Goal: Task Accomplishment & Management: Complete application form

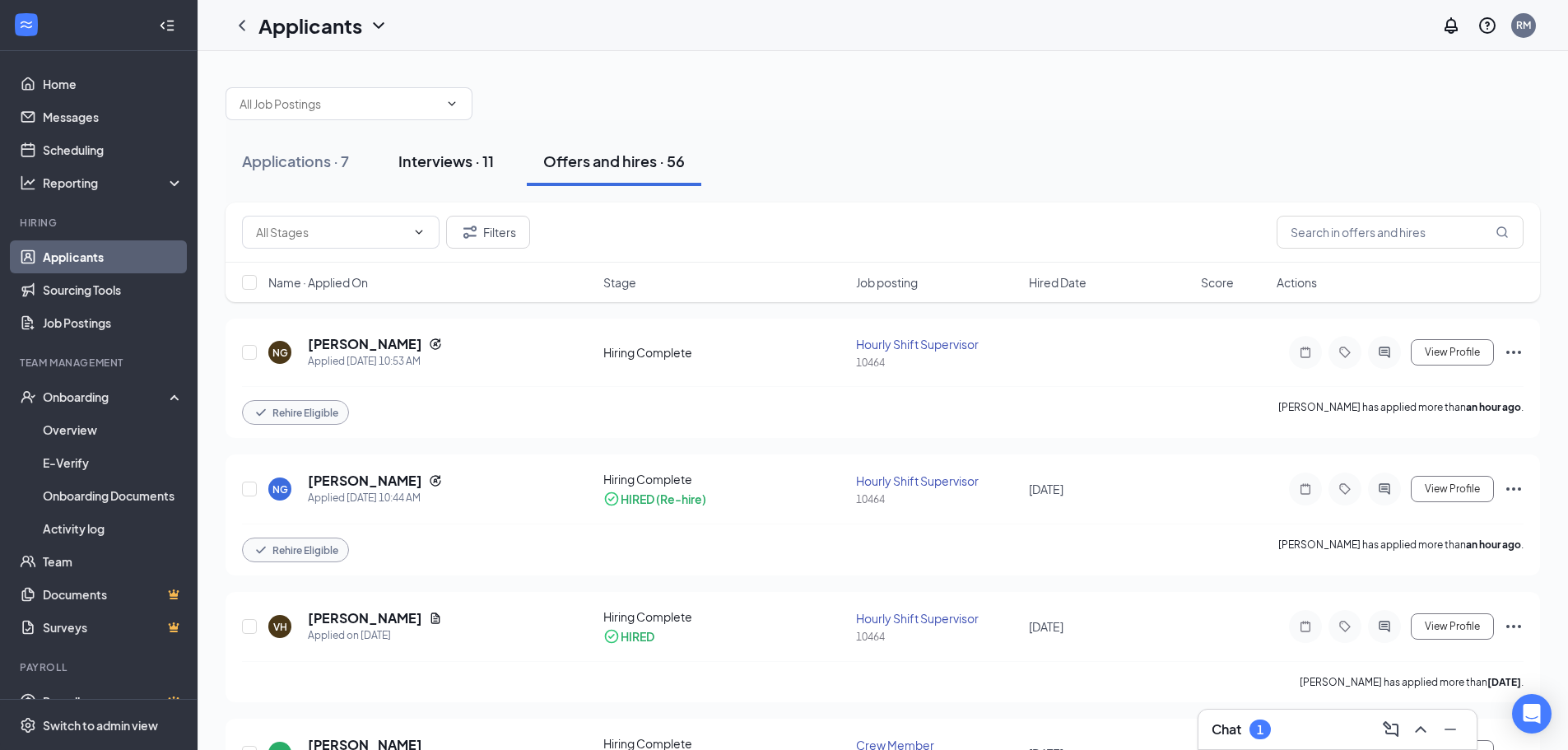
click at [437, 168] on div "Interviews · 11" at bounding box center [446, 160] width 95 height 20
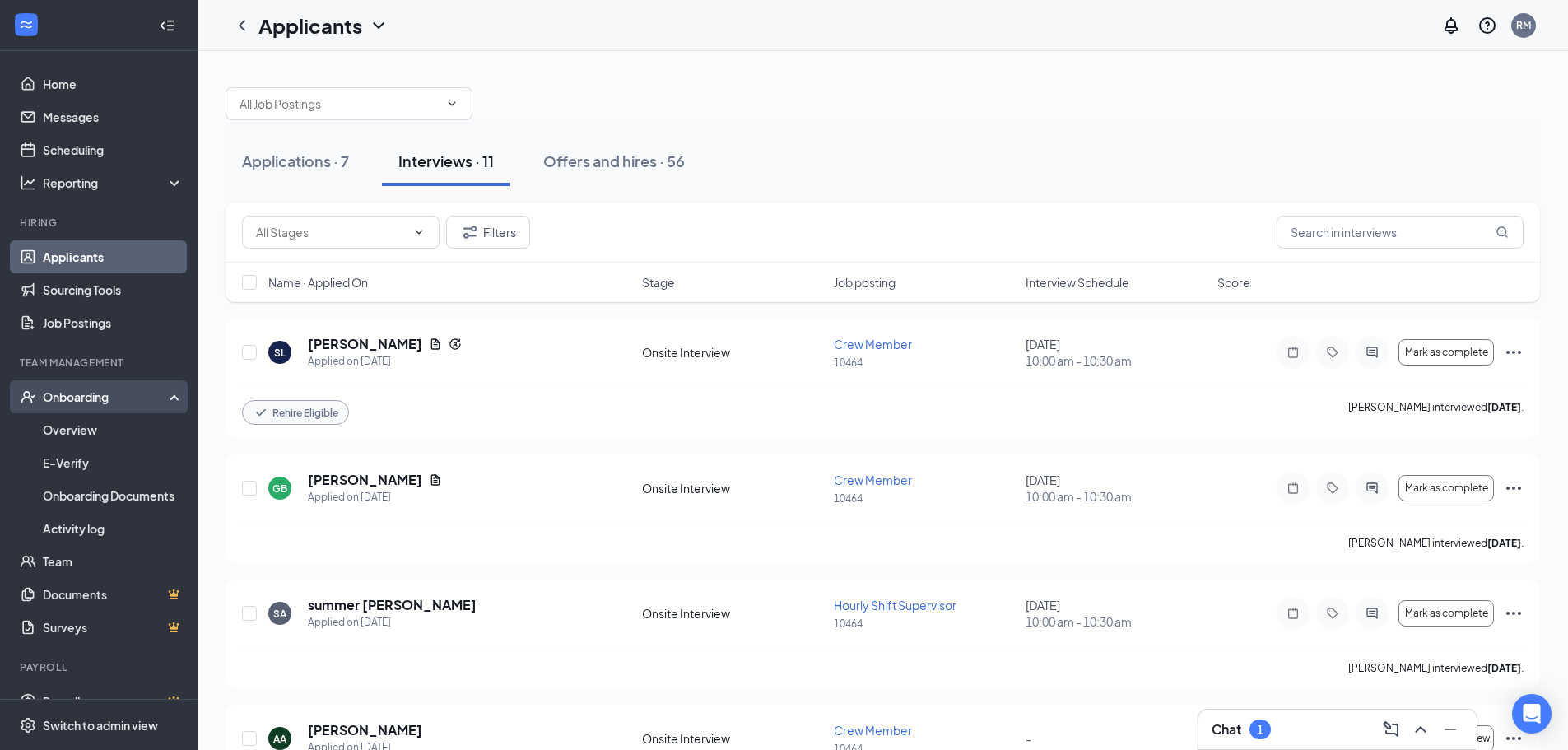
click at [79, 403] on div "Onboarding" at bounding box center [106, 396] width 127 height 17
click at [77, 408] on div "Onboarding" at bounding box center [98, 397] width 197 height 33
click at [79, 424] on link "Overview" at bounding box center [113, 429] width 141 height 33
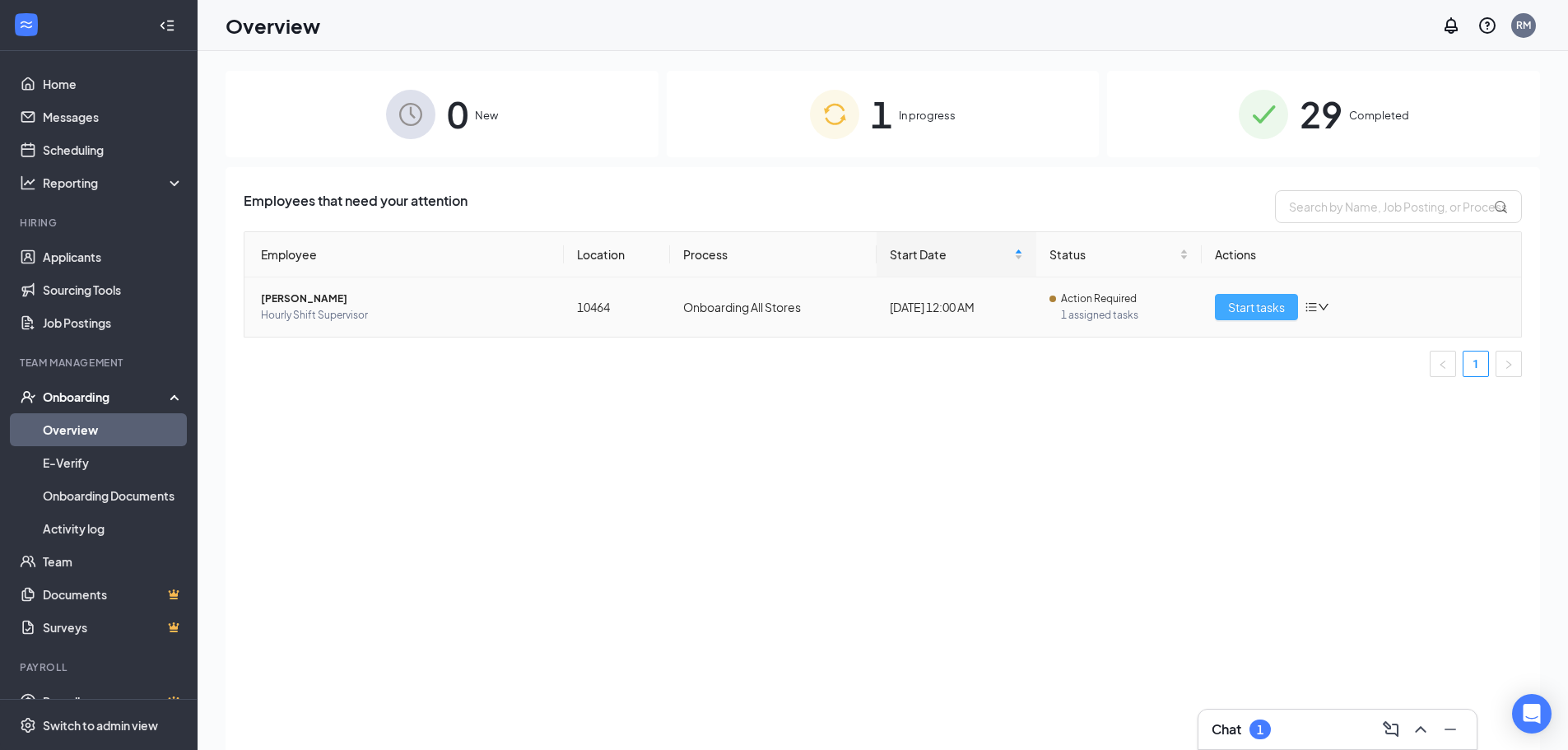
click at [1238, 306] on span "Start tasks" at bounding box center [1256, 307] width 56 height 18
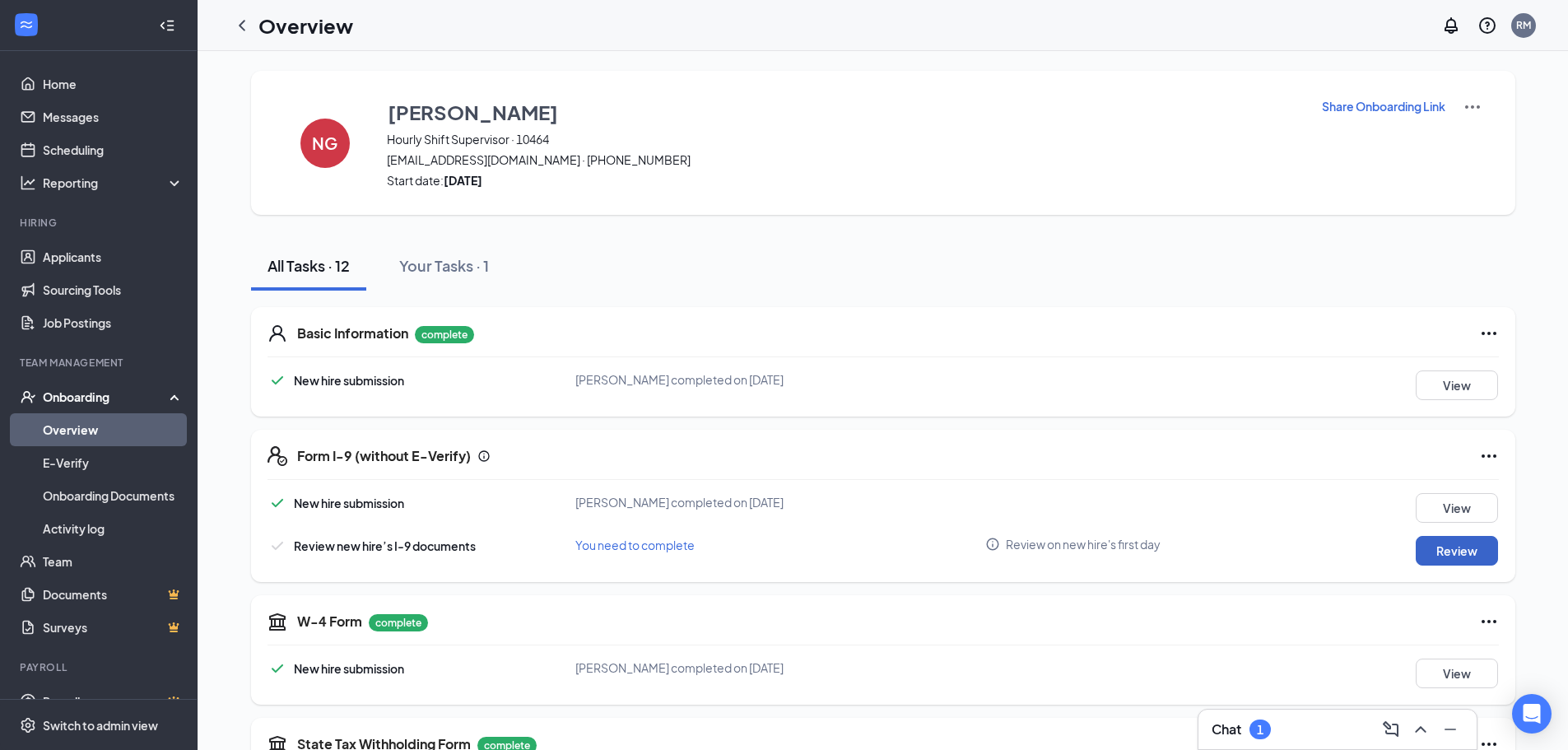
click at [1430, 551] on button "Review" at bounding box center [1456, 551] width 83 height 30
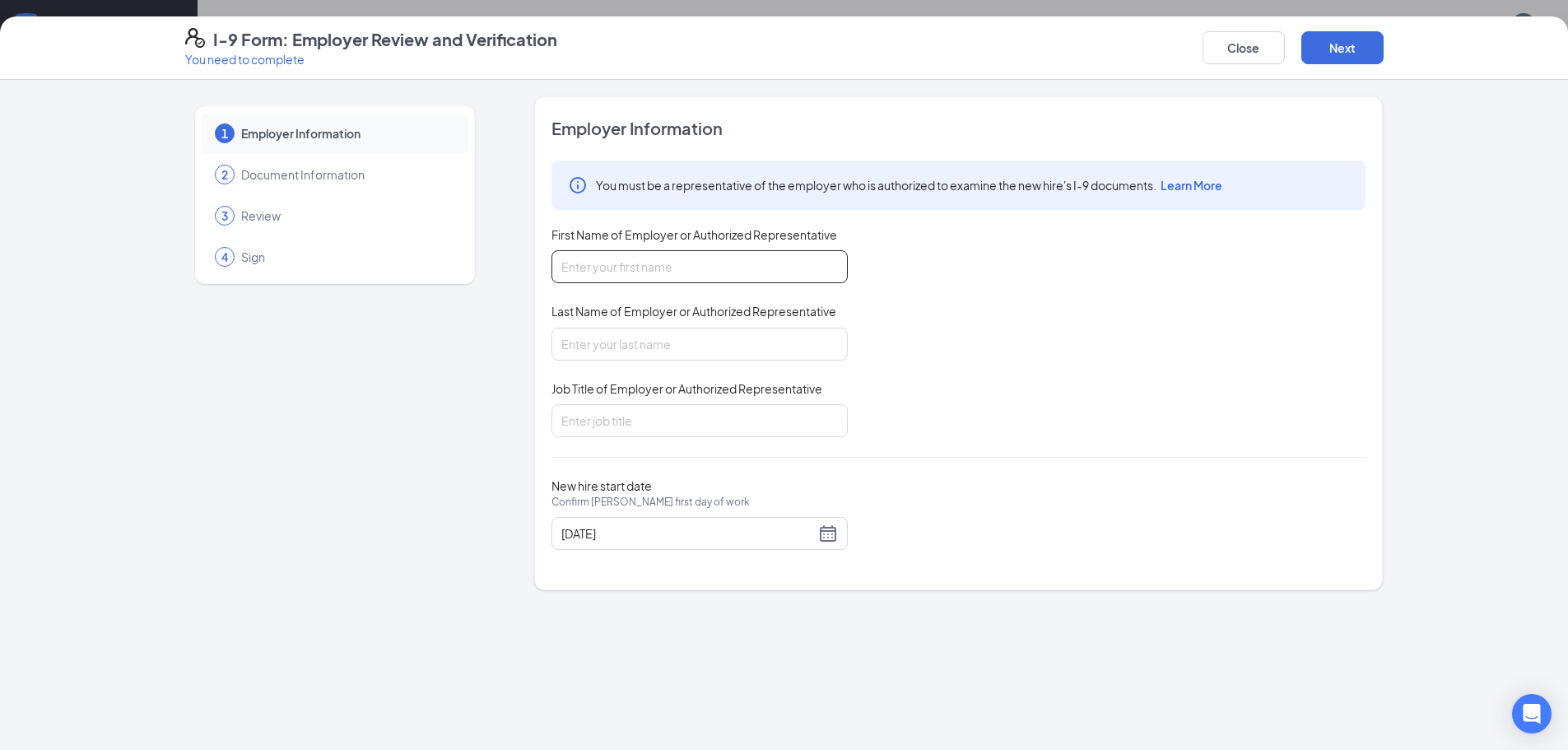
click at [638, 265] on input "First Name of Employer or Authorized Representative" at bounding box center [699, 267] width 296 height 33
type input "Emira"
click at [618, 350] on input "Last Name of Employer or Authorized Representative" at bounding box center [699, 344] width 296 height 33
type input "Hrncic"
click at [606, 426] on input "Job Title of Employer or Authorized Representative" at bounding box center [699, 421] width 296 height 33
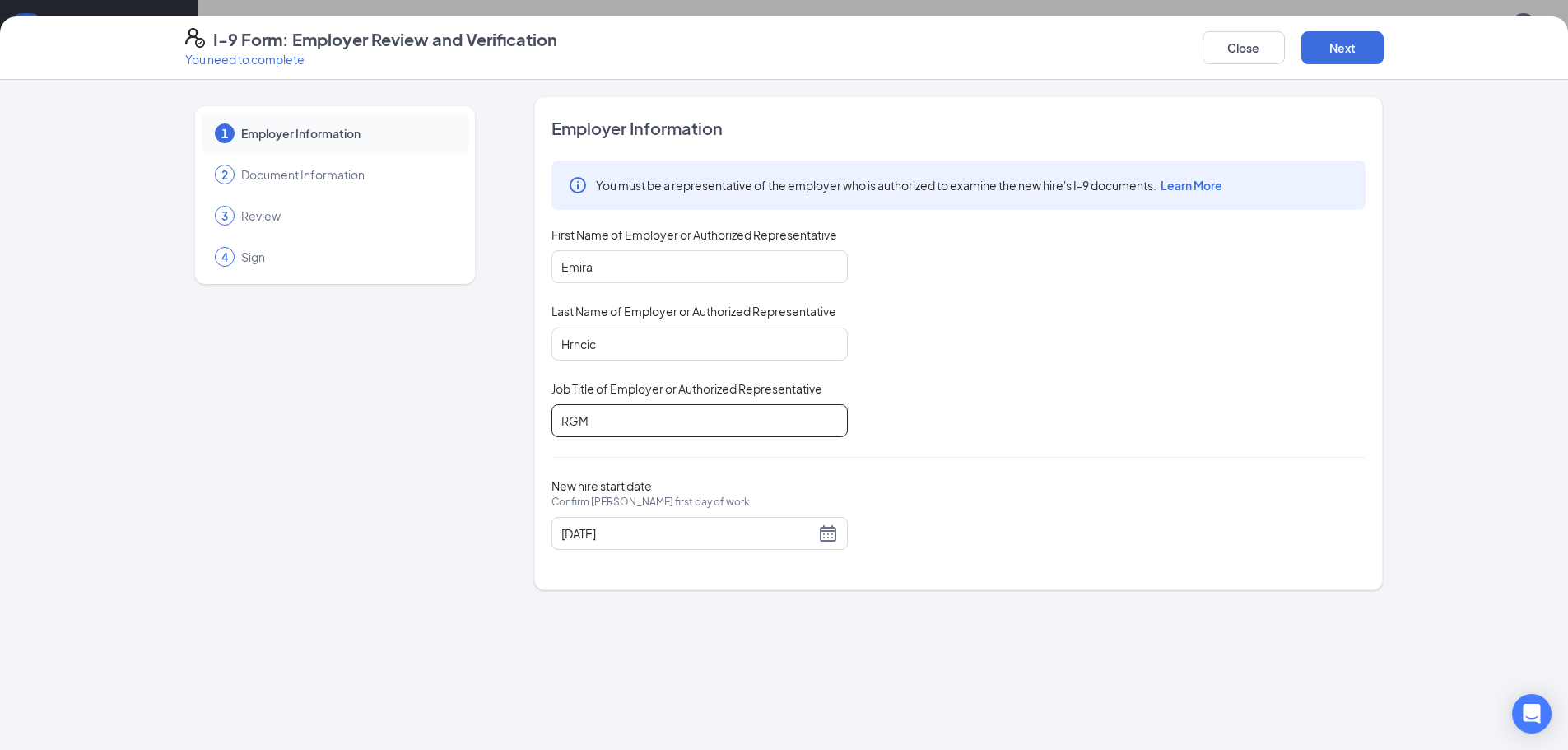
type input "RGM"
click at [1107, 402] on div "You must be a representative of the employer who is authorized to examine the n…" at bounding box center [958, 298] width 814 height 277
click at [1338, 55] on button "Next" at bounding box center [1342, 48] width 83 height 33
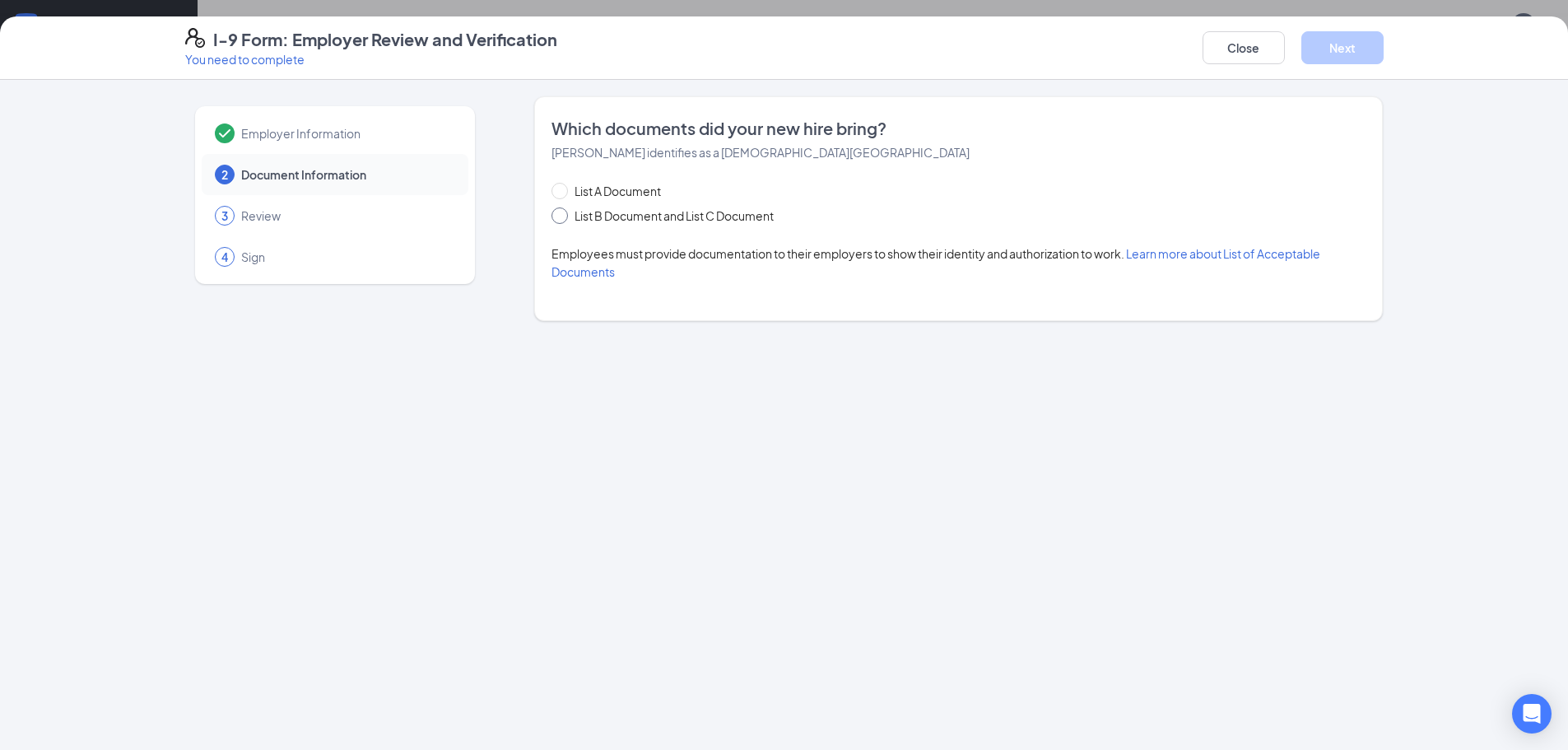
click at [562, 211] on input "List B Document and List C Document" at bounding box center [557, 214] width 12 height 12
radio input "true"
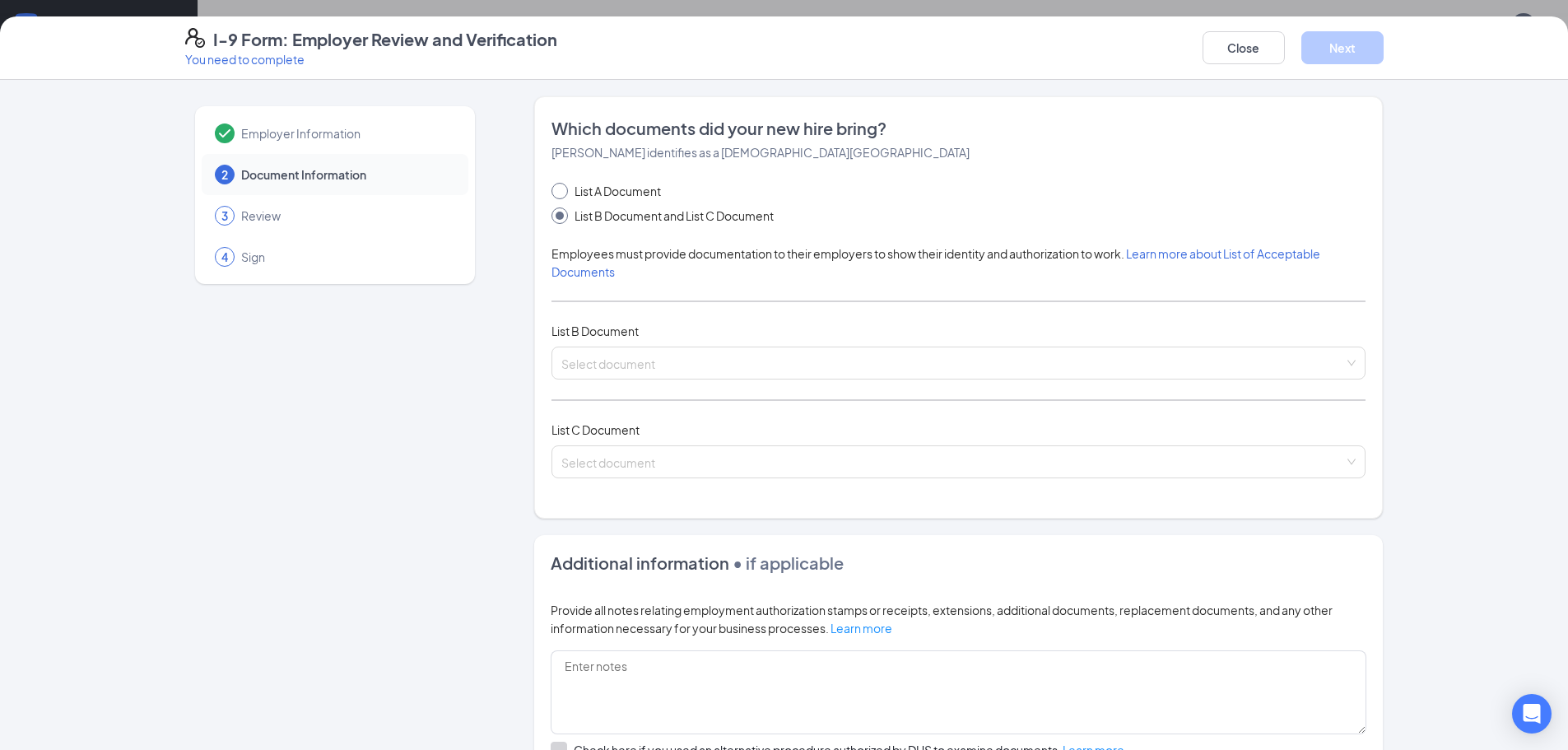
click at [580, 199] on span "List A Document" at bounding box center [617, 190] width 100 height 18
click at [563, 194] on input "List A Document" at bounding box center [557, 188] width 12 height 12
radio input "true"
radio input "false"
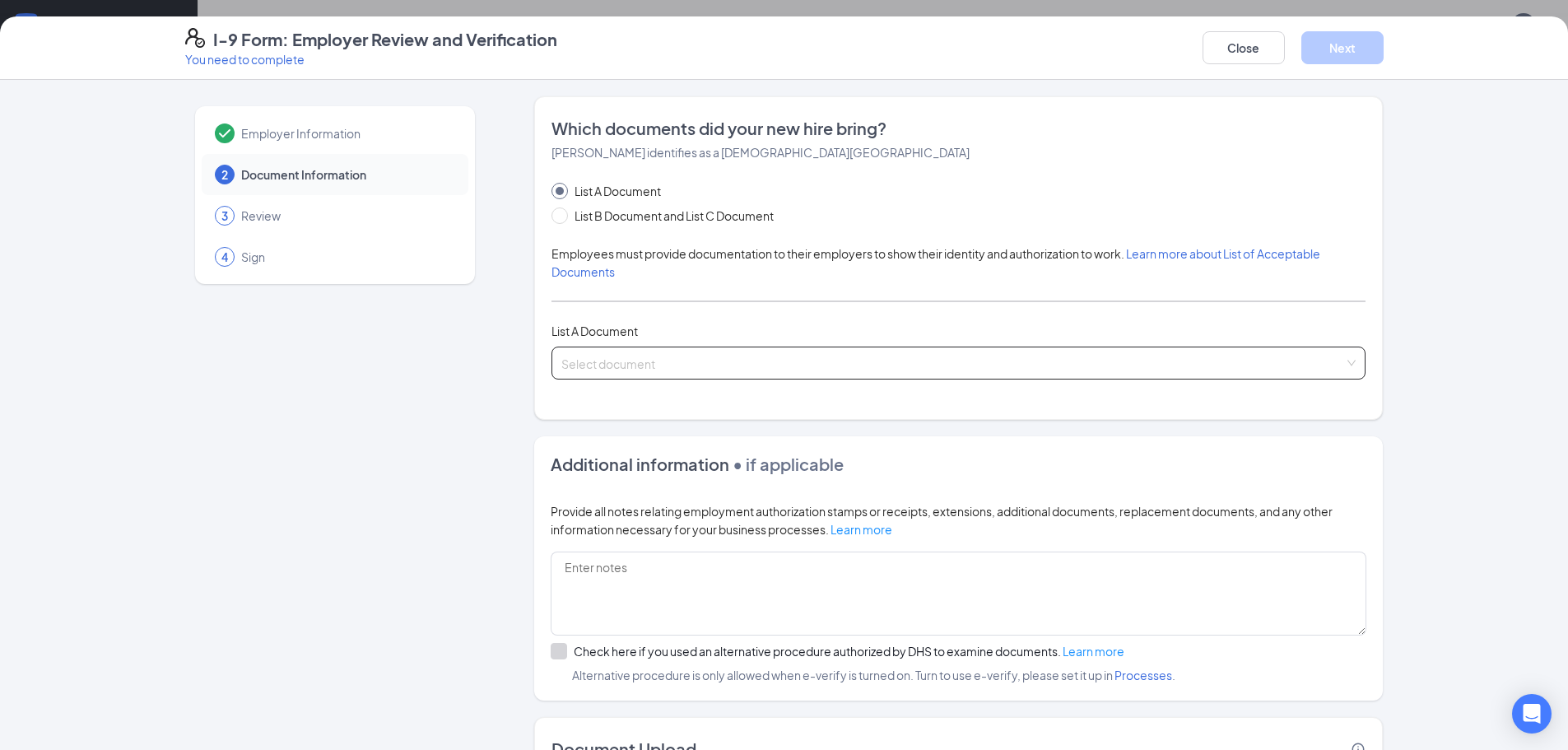
click at [602, 367] on input "search" at bounding box center [952, 359] width 783 height 24
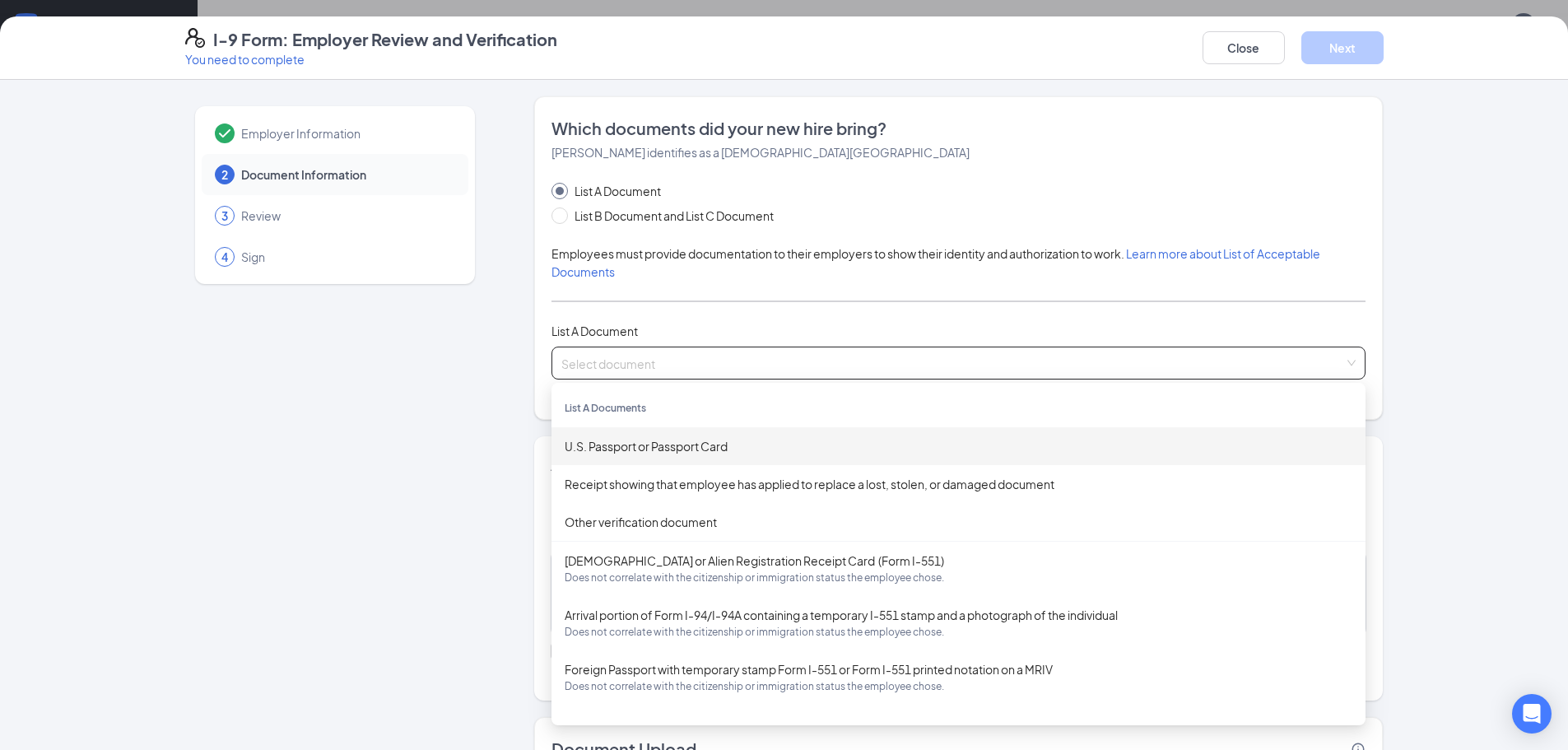
click at [643, 457] on div "U.S. Passport or Passport Card" at bounding box center [958, 446] width 814 height 38
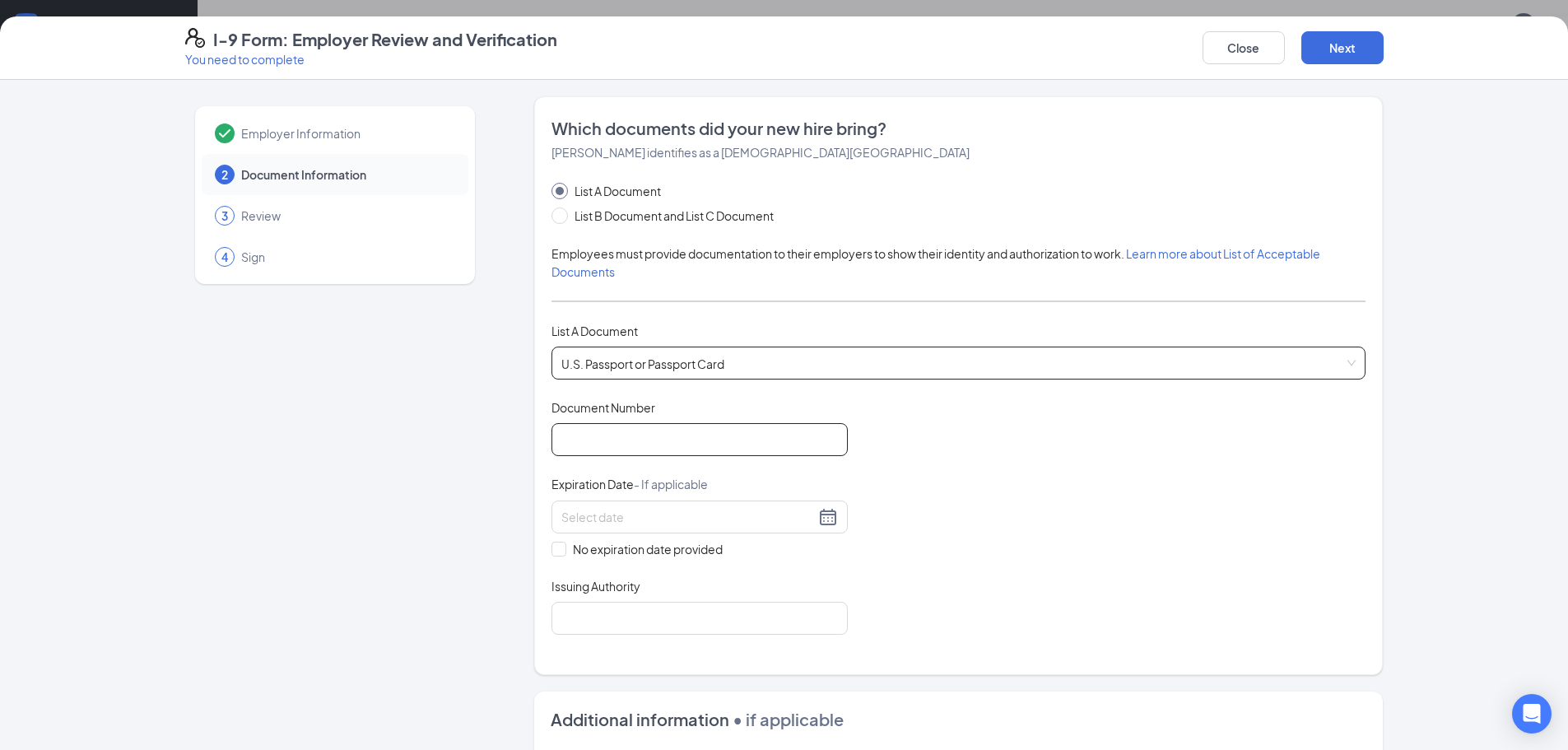
click at [641, 442] on input "Document Number" at bounding box center [699, 440] width 296 height 33
type input "549928631"
click at [1062, 523] on div "Document Title U.S. Passport or Passport Card Document Number [PASSPORT] Expira…" at bounding box center [958, 517] width 814 height 235
click at [612, 514] on input at bounding box center [687, 517] width 253 height 18
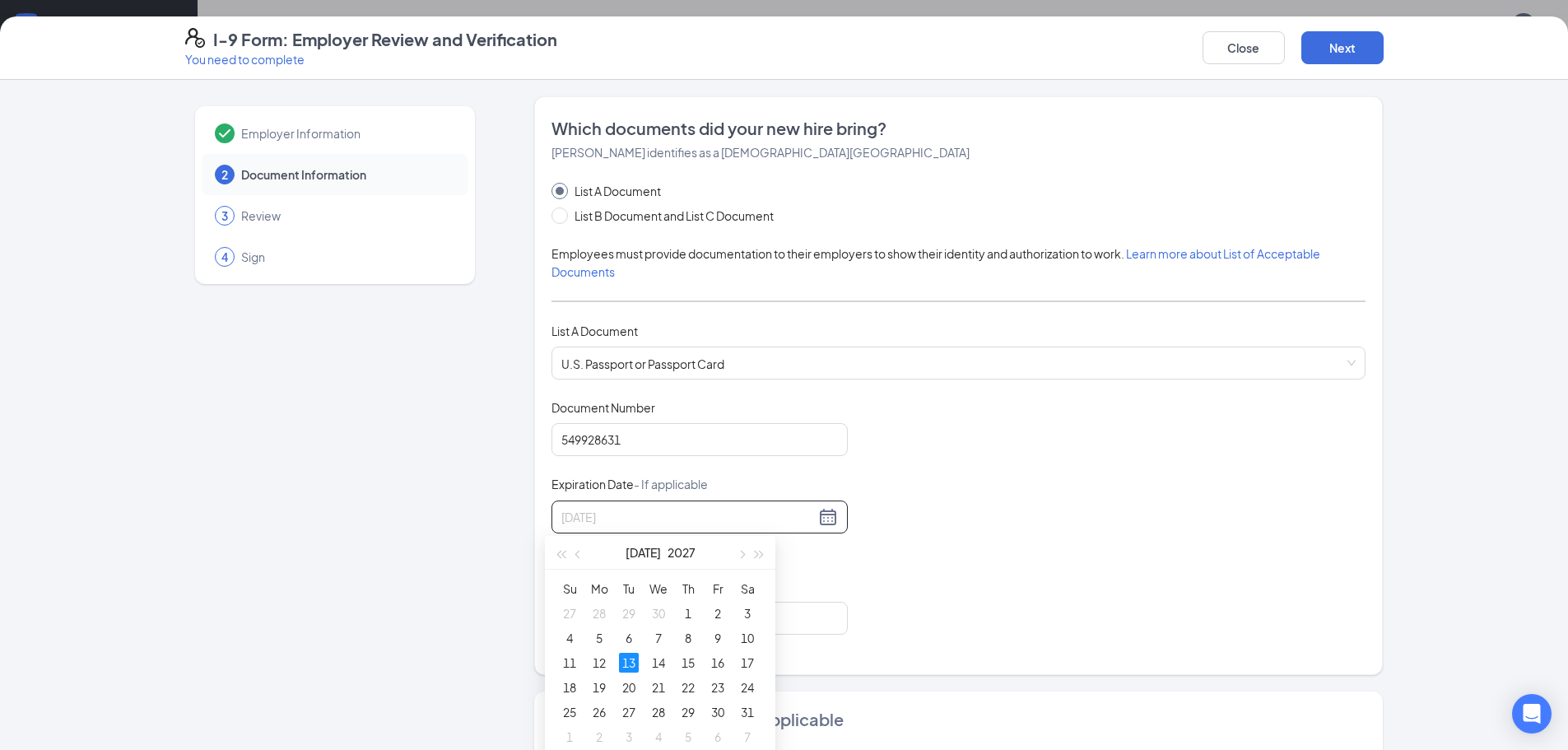
click at [624, 665] on div "13" at bounding box center [628, 663] width 19 height 19
type input "[DATE]"
click at [619, 628] on input "Issuing Authority" at bounding box center [699, 619] width 296 height 33
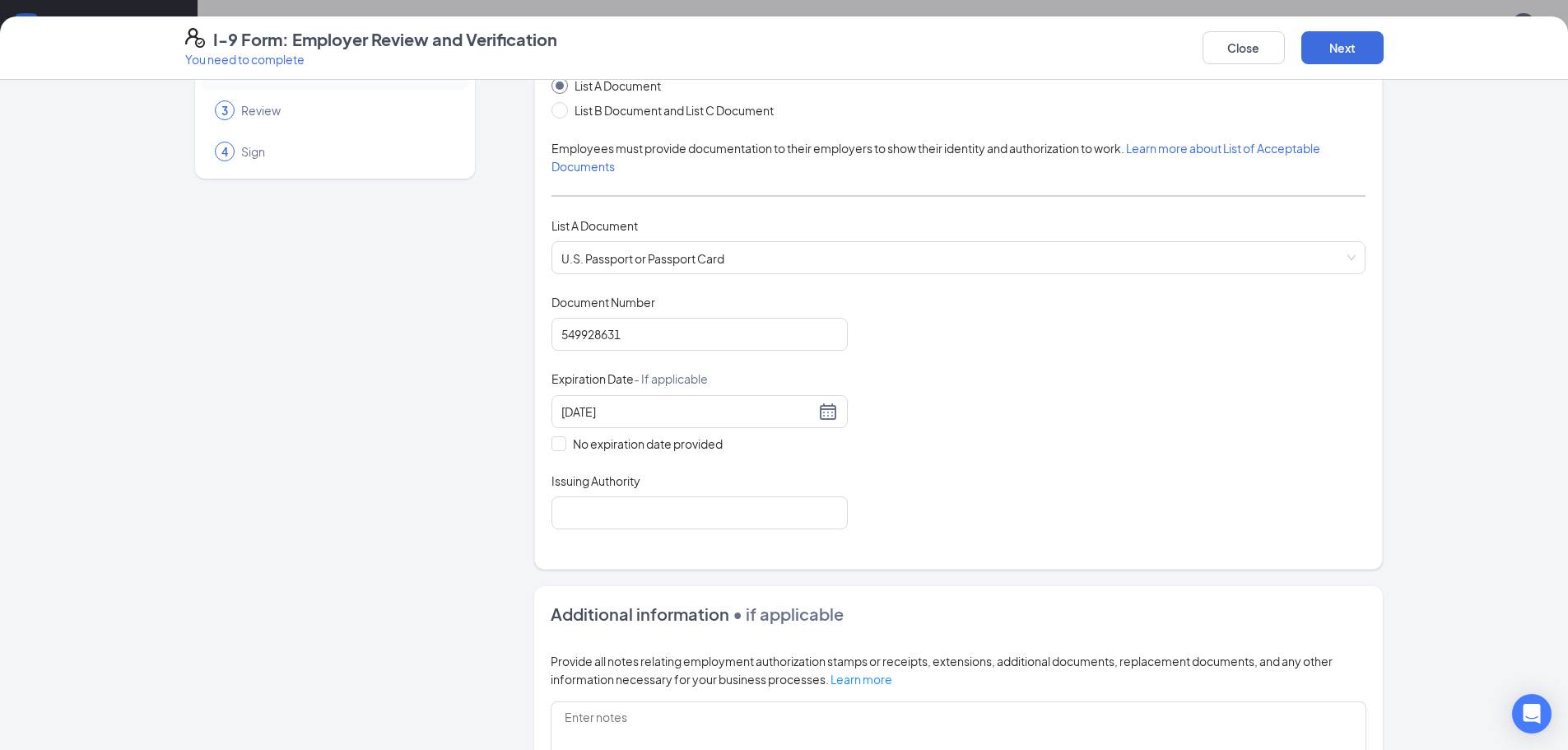
scroll to position [195, 0]
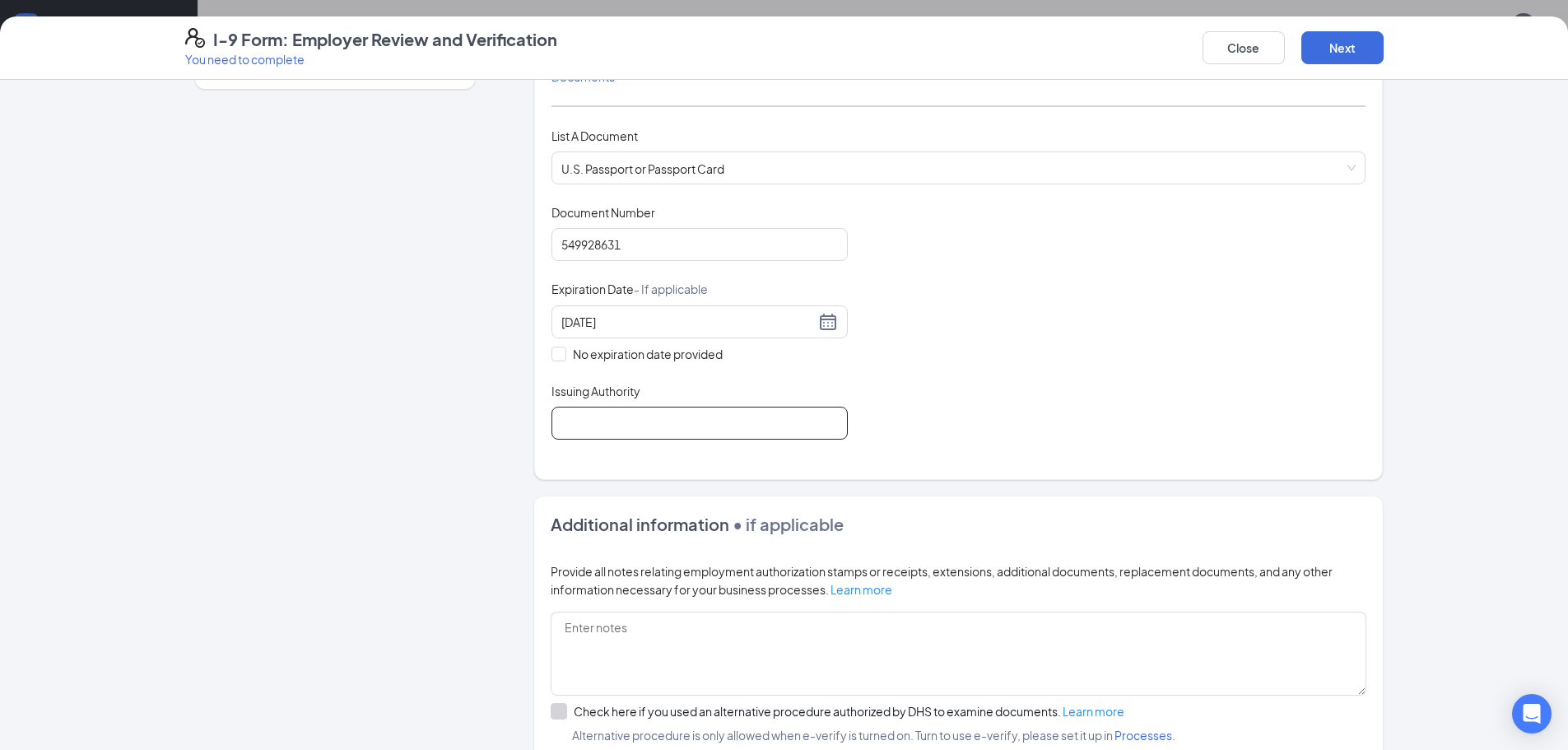
click at [625, 426] on input "Issuing Authority" at bounding box center [699, 424] width 296 height 33
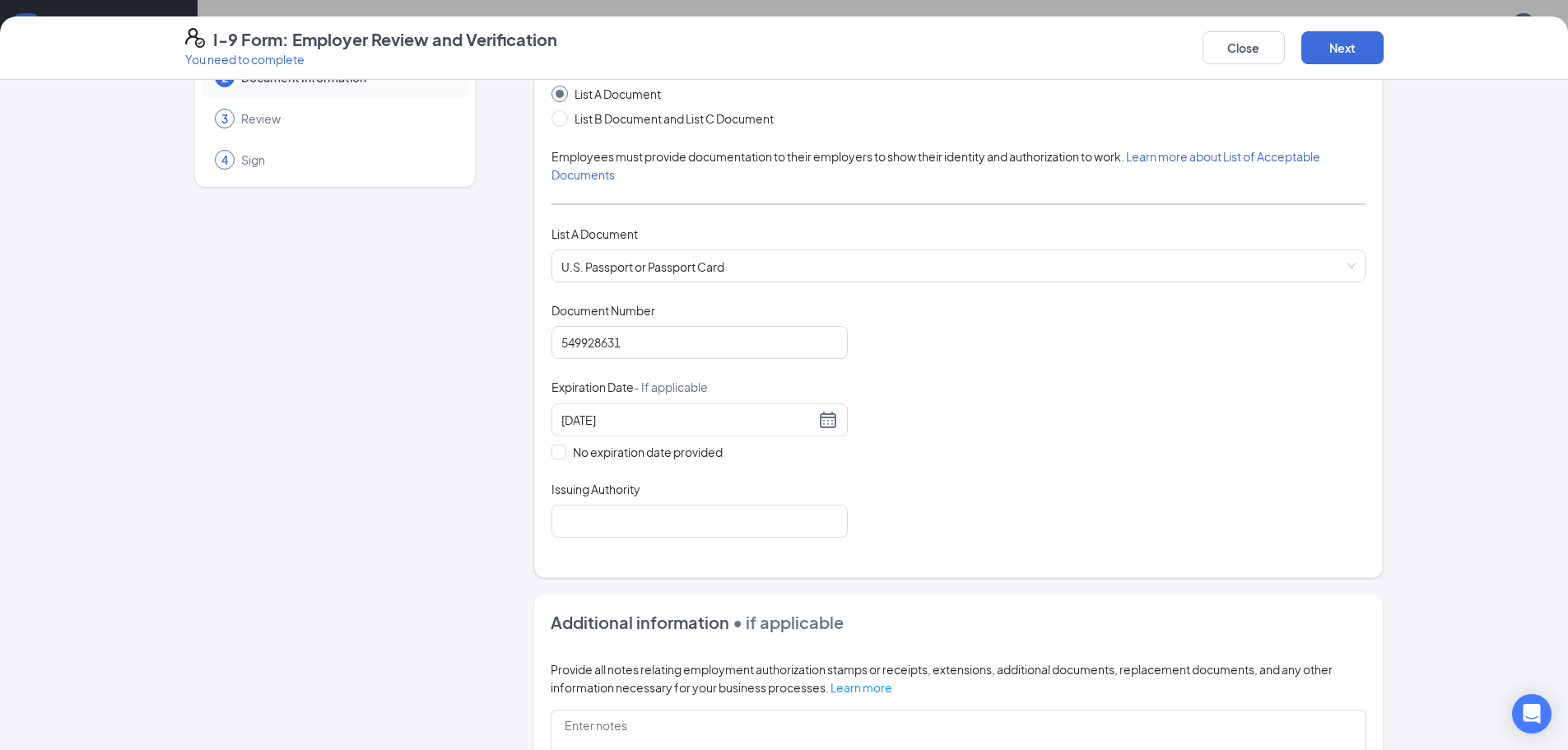
scroll to position [79, 0]
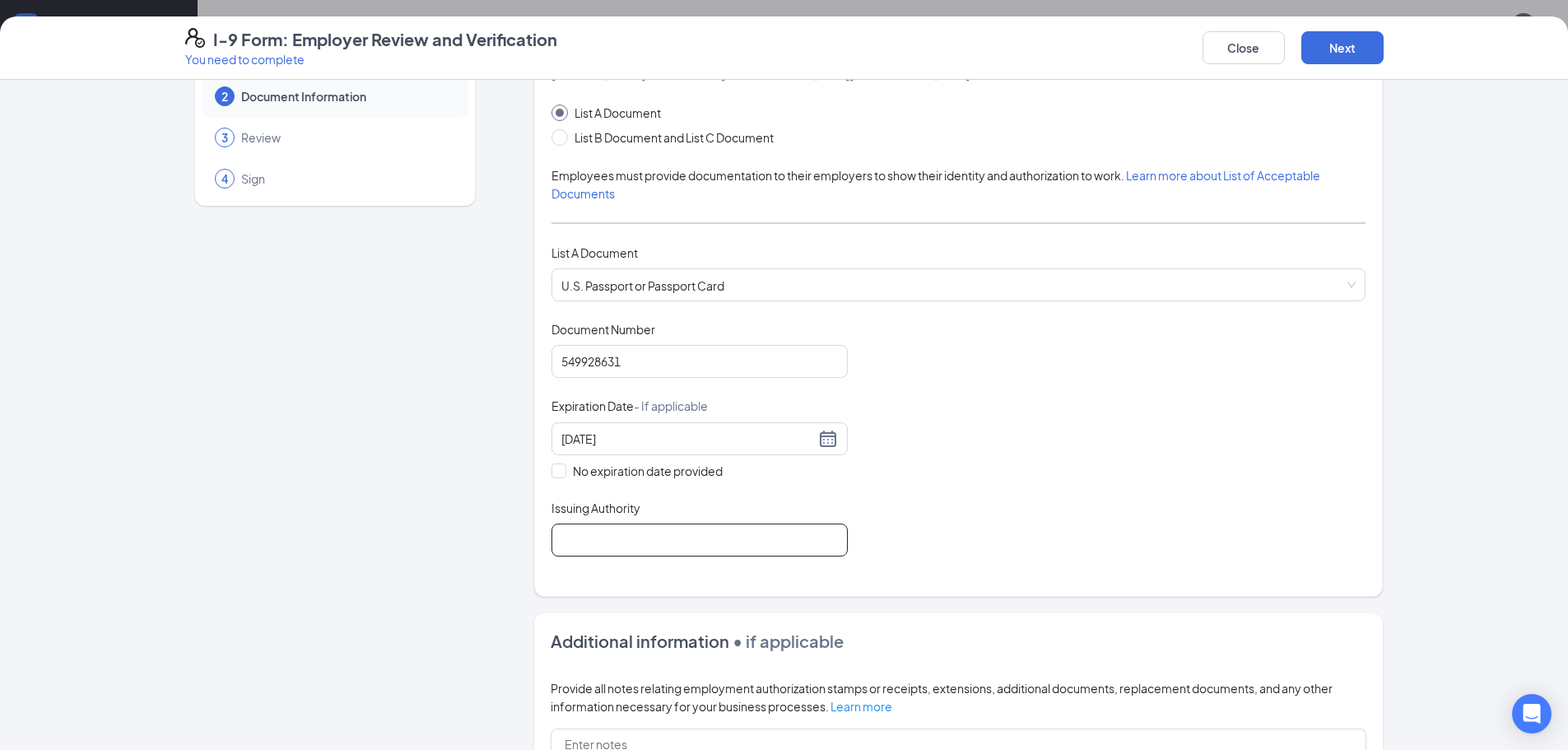
click at [712, 544] on input "Issuing Authority" at bounding box center [699, 540] width 296 height 33
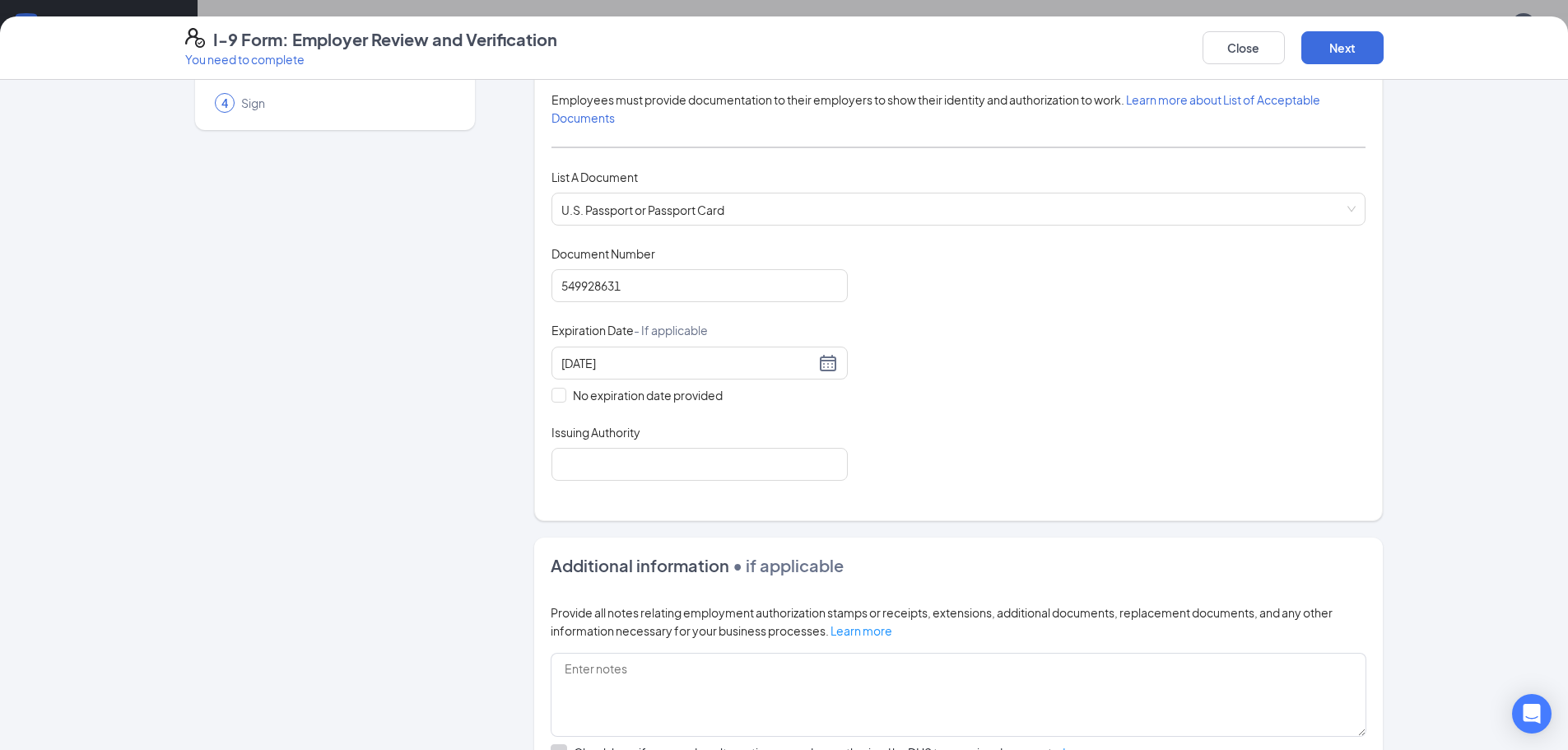
scroll to position [147, 0]
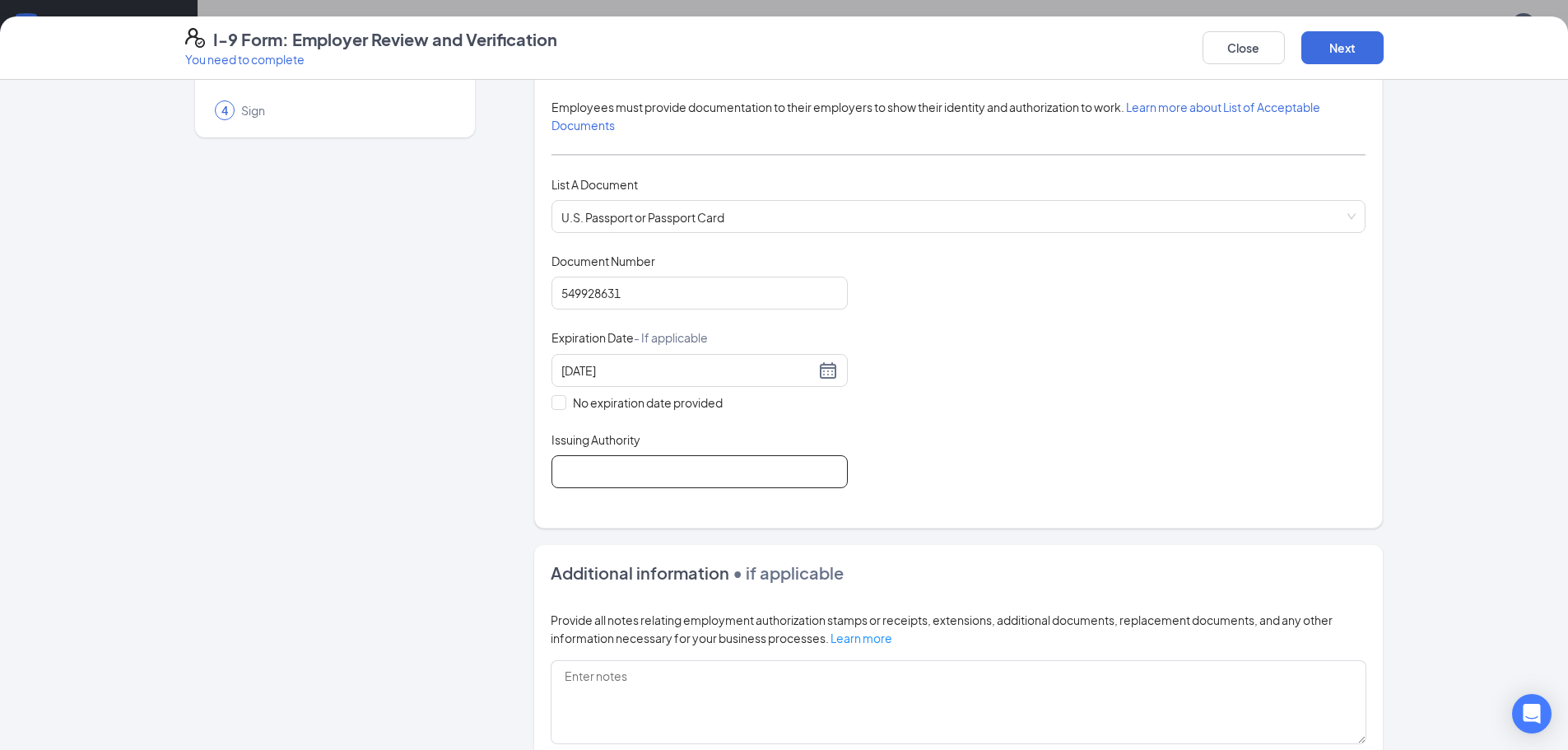
click at [672, 477] on input "Issuing Authority" at bounding box center [699, 472] width 296 height 33
type input "[GEOGRAPHIC_DATA]"
click at [954, 470] on div "Document Title U.S. Passport or Passport Card Document Number [PASSPORT] Expira…" at bounding box center [958, 370] width 814 height 235
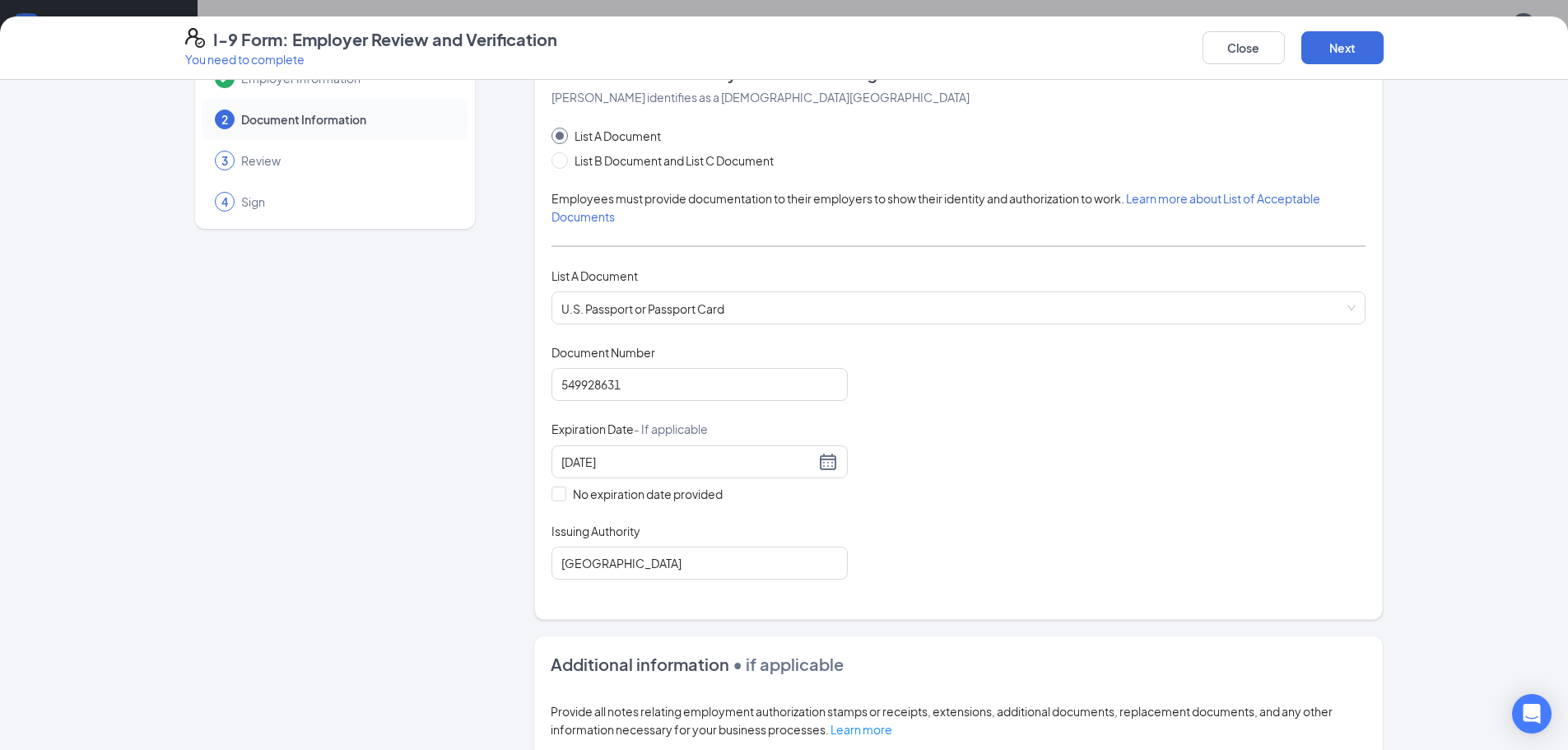
scroll to position [11, 0]
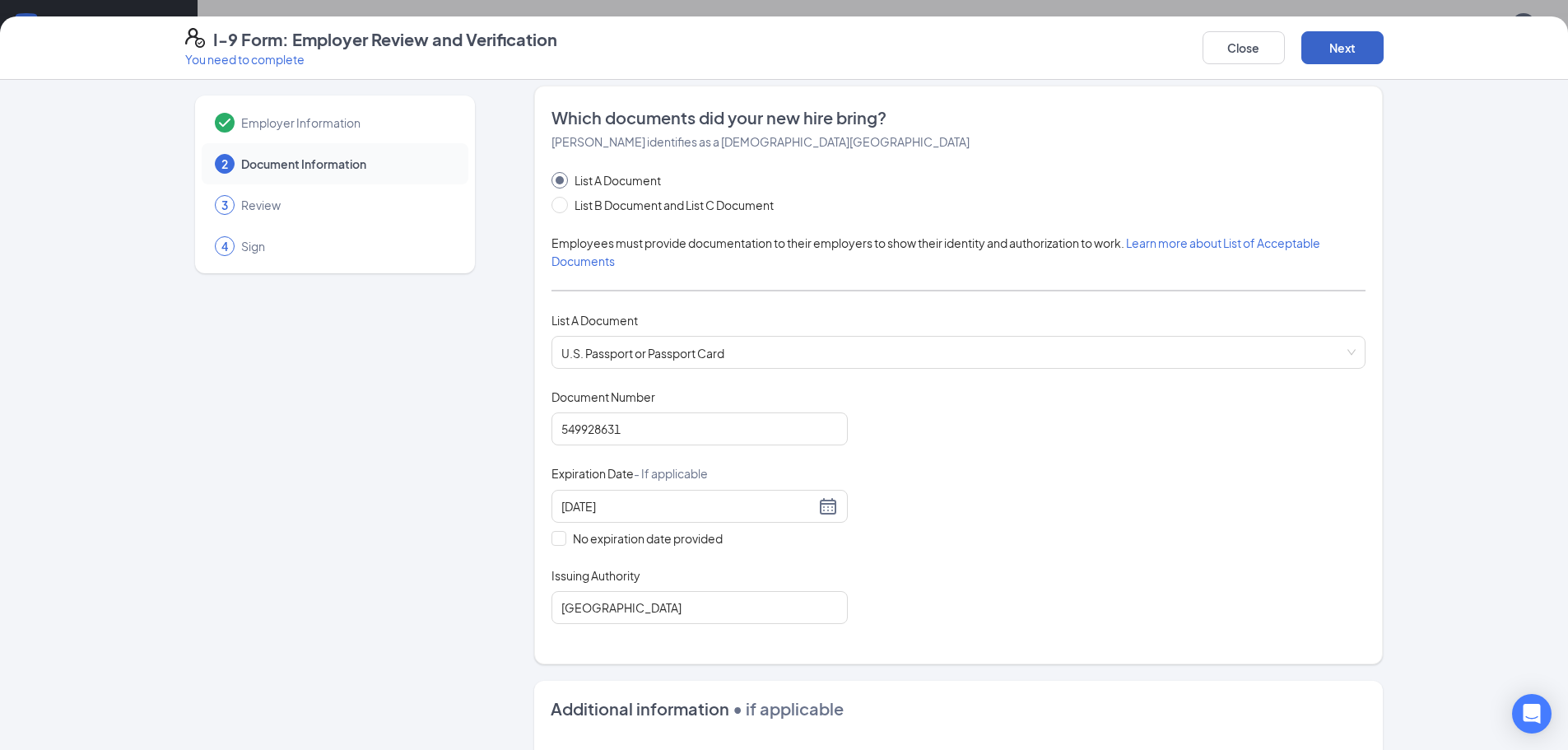
click at [1339, 52] on button "Next" at bounding box center [1342, 48] width 83 height 33
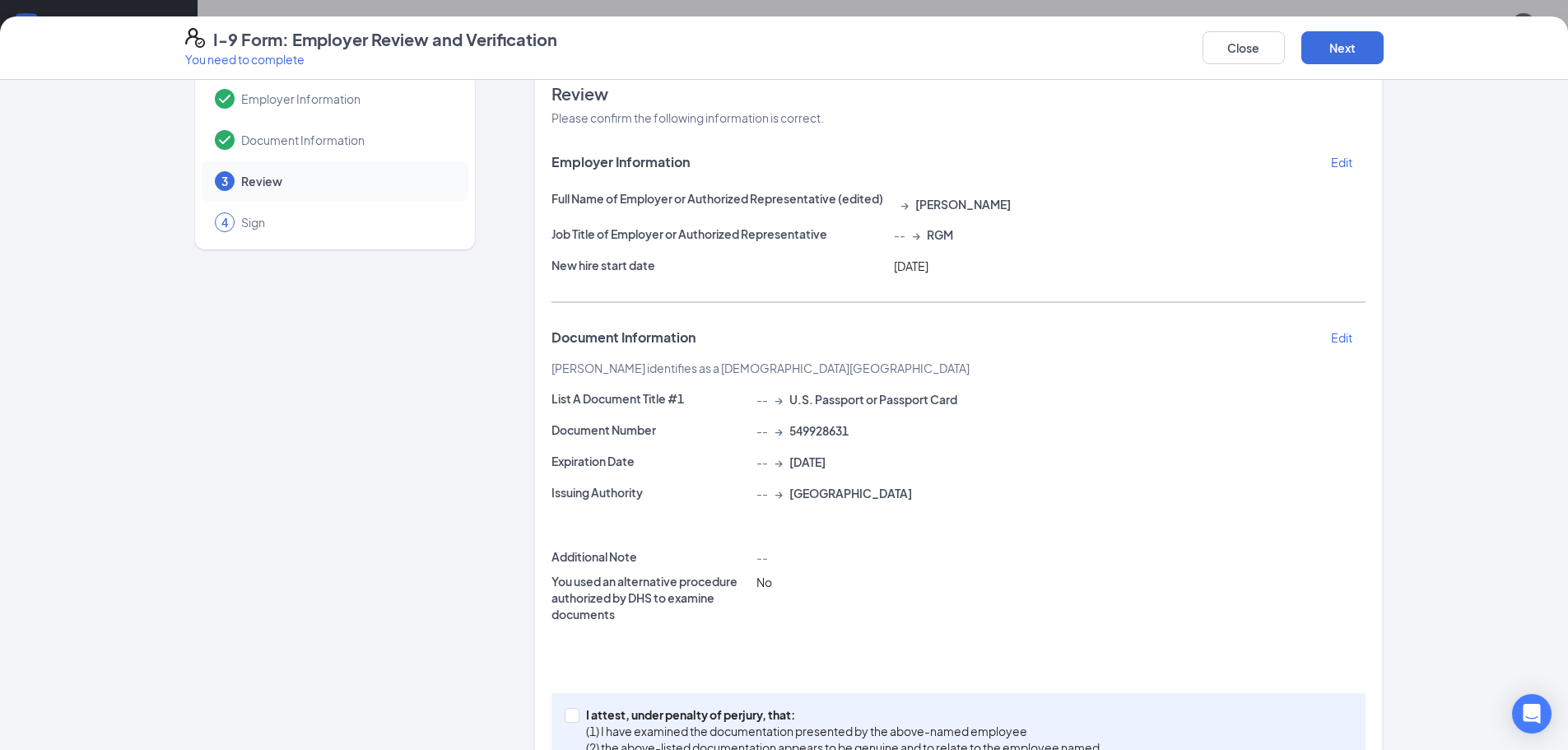
scroll to position [107, 0]
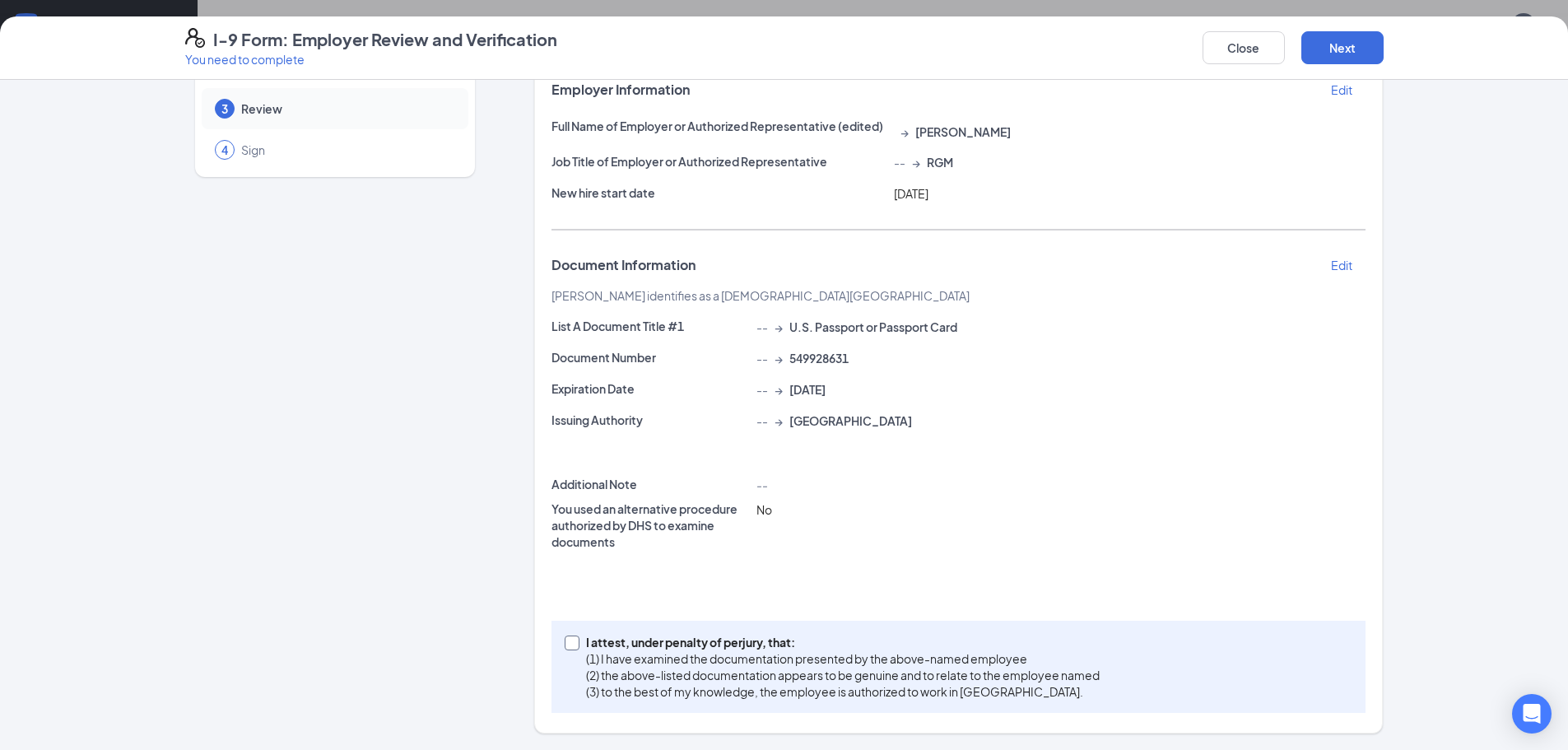
click at [569, 651] on label "I attest, under penalty of [PERSON_NAME], that: (1) I have examined the documen…" at bounding box center [835, 667] width 542 height 66
click at [569, 647] on input "I attest, under penalty of [PERSON_NAME], that: (1) I have examined the documen…" at bounding box center [570, 641] width 12 height 12
checkbox input "true"
click at [1336, 50] on button "Next" at bounding box center [1342, 48] width 83 height 33
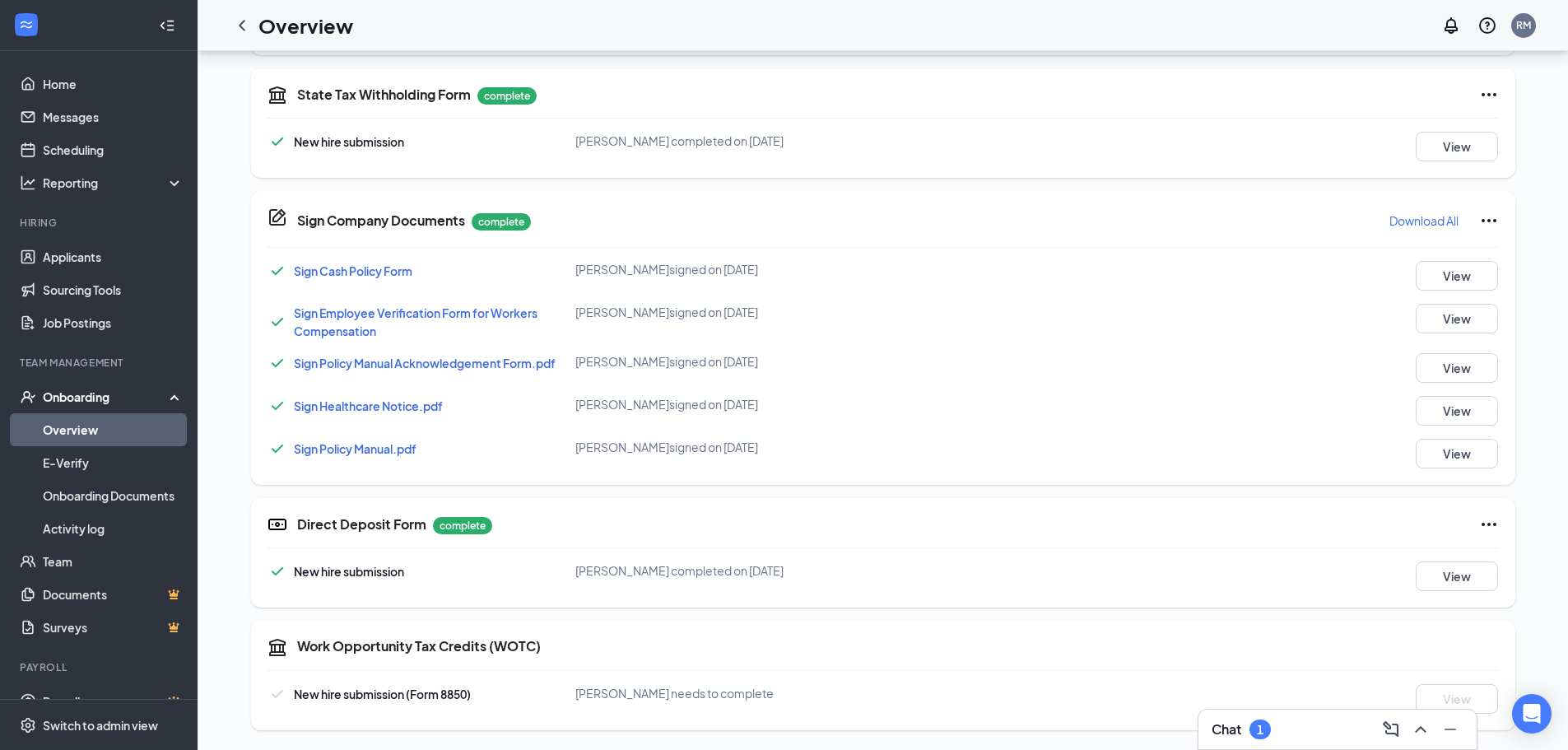
scroll to position [25, 0]
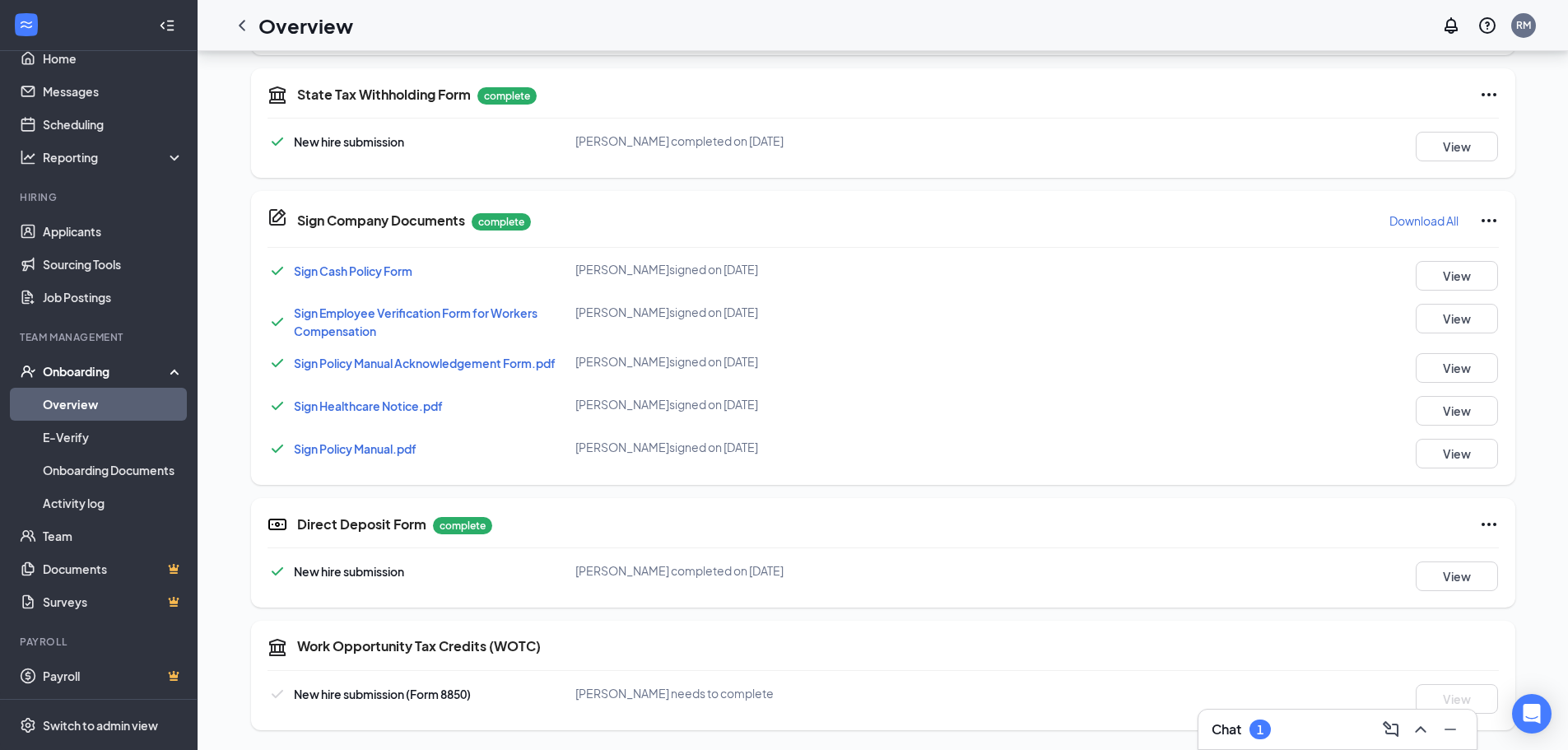
click at [394, 673] on div "Work Opportunity Tax Credits (WOTC) New hire submission (Form 8850) [PERSON_NAM…" at bounding box center [884, 675] width 1264 height 110
click at [427, 658] on div "Work Opportunity Tax Credits (WOTC) New hire submission (Form 8850) [PERSON_NAM…" at bounding box center [884, 675] width 1264 height 110
drag, startPoint x: 439, startPoint y: 653, endPoint x: 453, endPoint y: 649, distance: 14.6
click at [440, 653] on h5 "Work Opportunity Tax Credits (WOTC)" at bounding box center [418, 646] width 244 height 18
click at [453, 649] on h5 "Work Opportunity Tax Credits (WOTC)" at bounding box center [418, 646] width 244 height 18
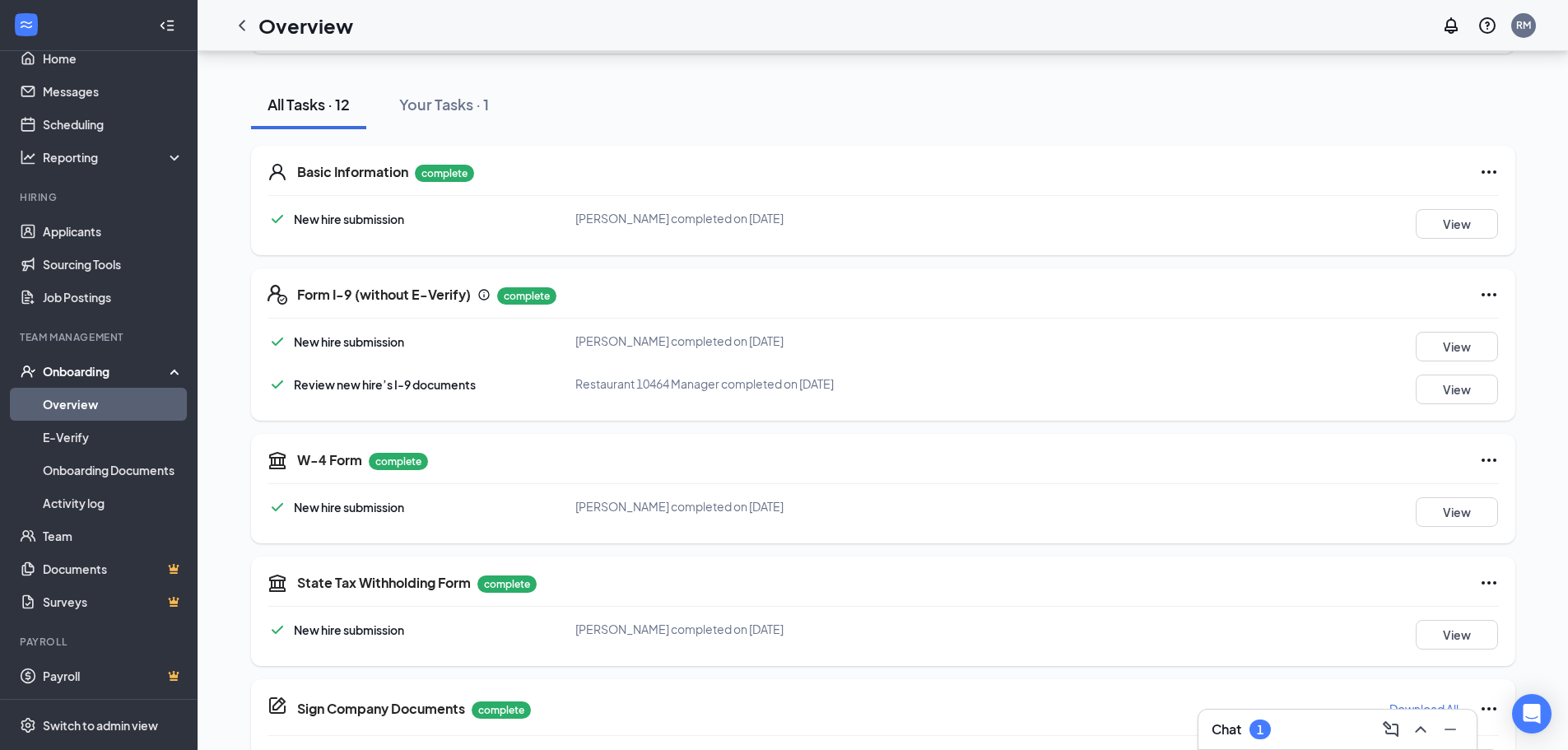
scroll to position [0, 0]
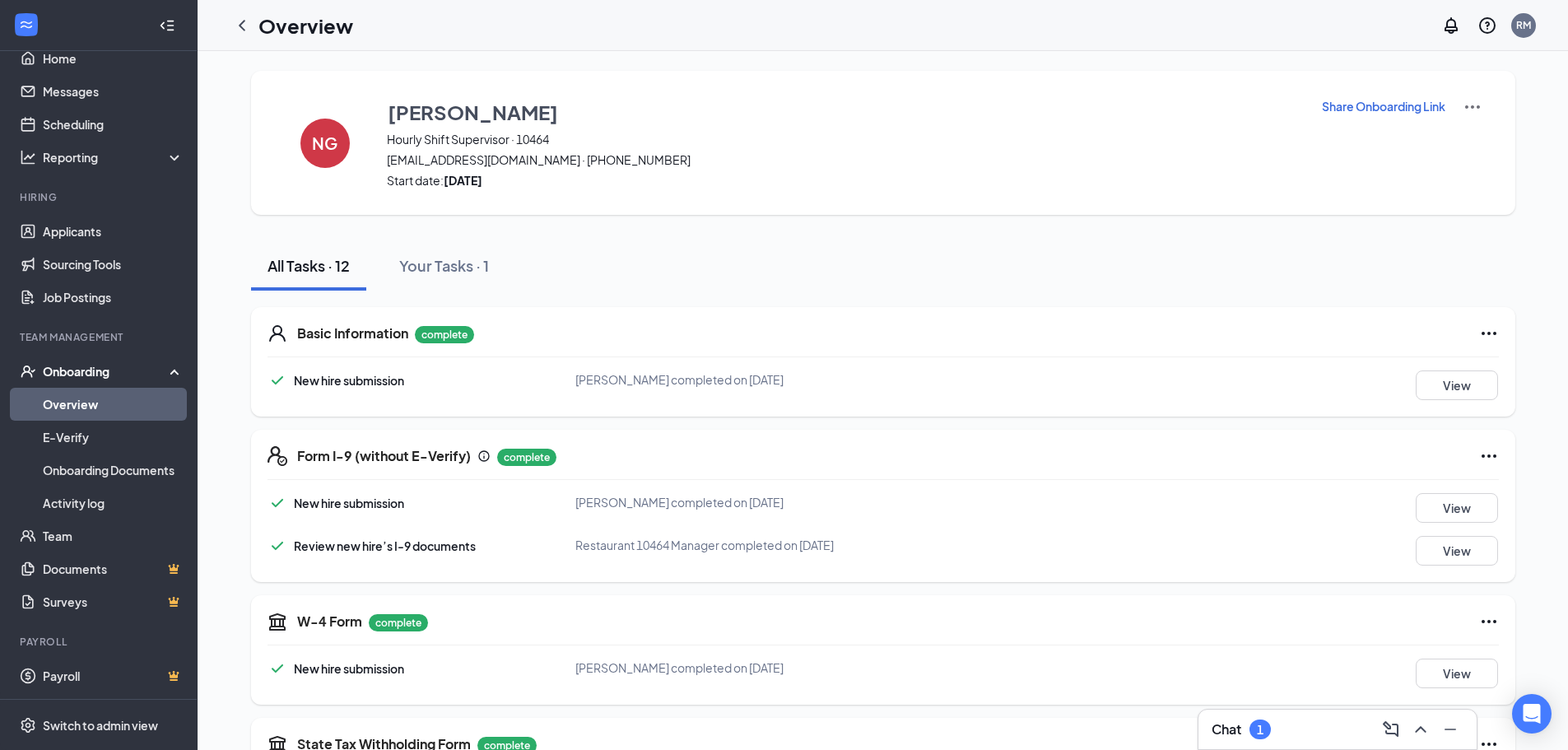
click at [74, 369] on div "Onboarding" at bounding box center [106, 371] width 127 height 17
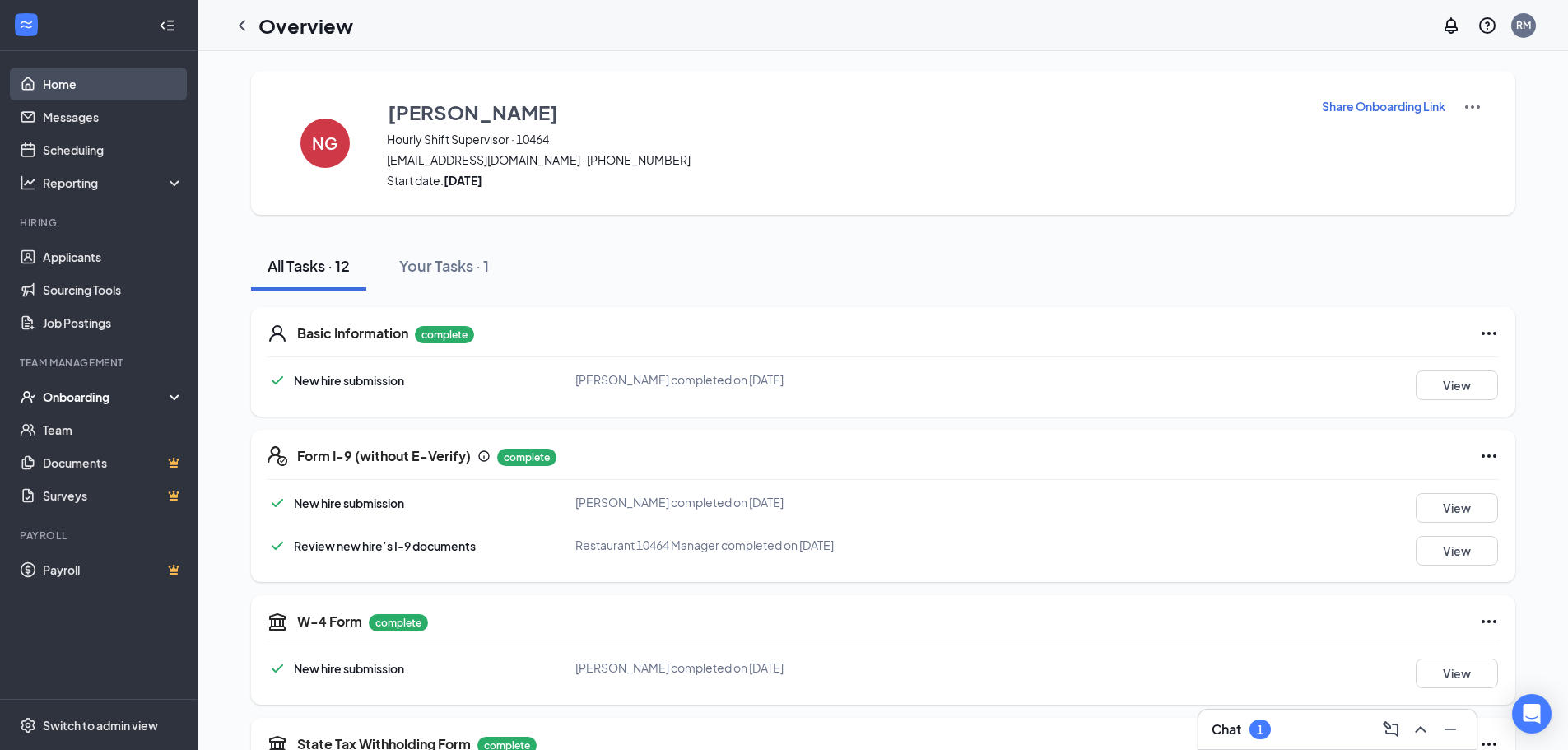
click at [73, 89] on link "Home" at bounding box center [113, 85] width 141 height 33
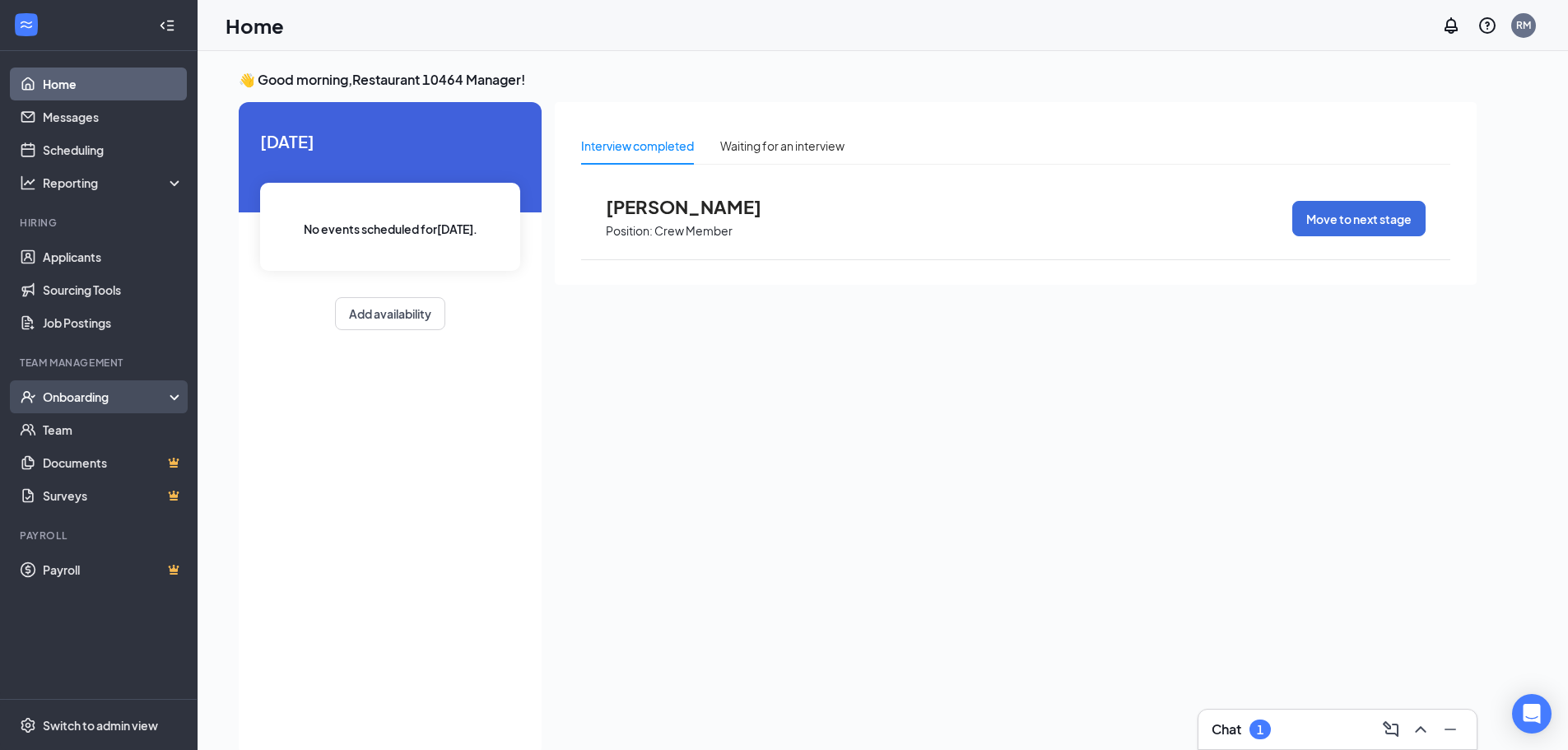
click at [74, 401] on div "Onboarding" at bounding box center [106, 396] width 127 height 17
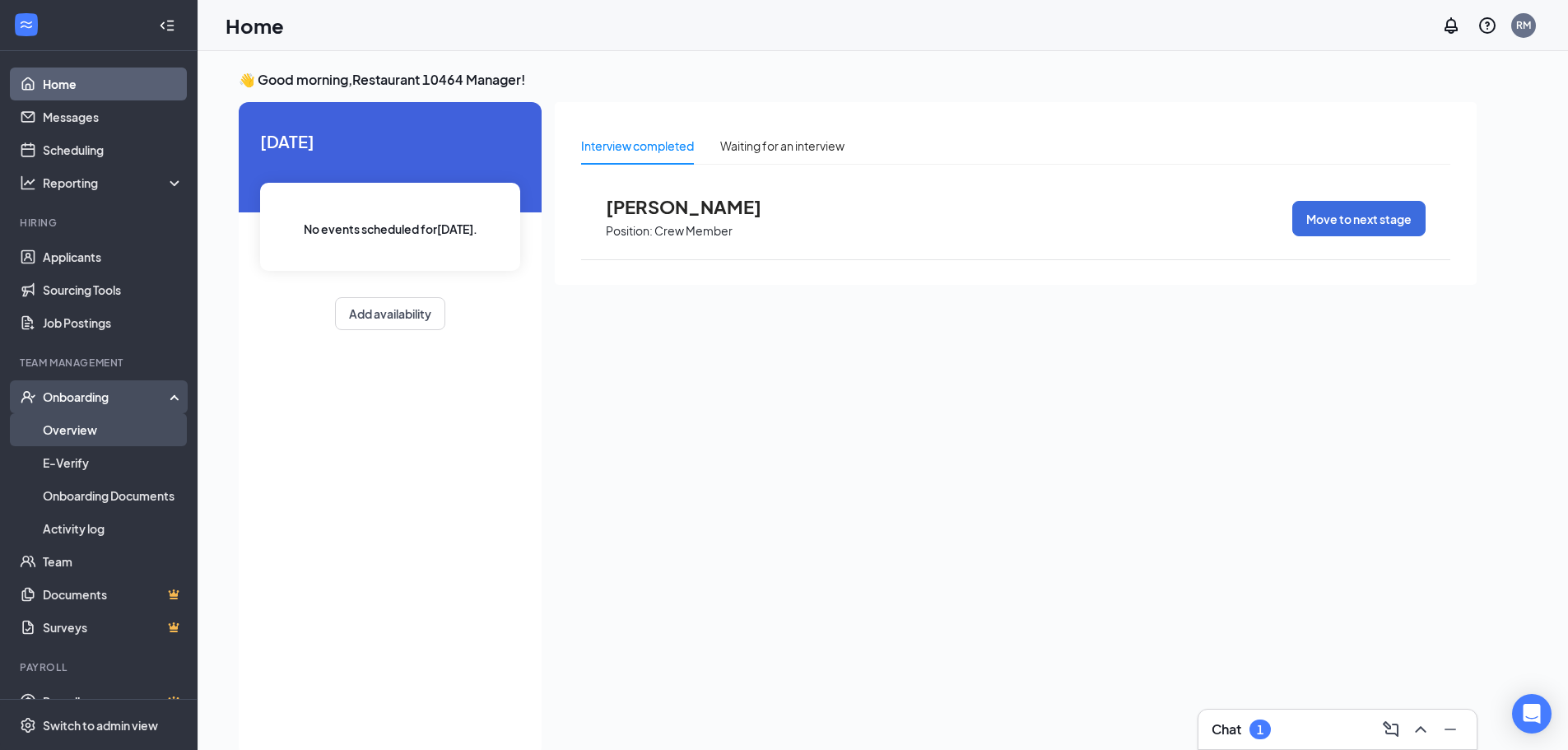
click at [76, 436] on link "Overview" at bounding box center [113, 429] width 141 height 33
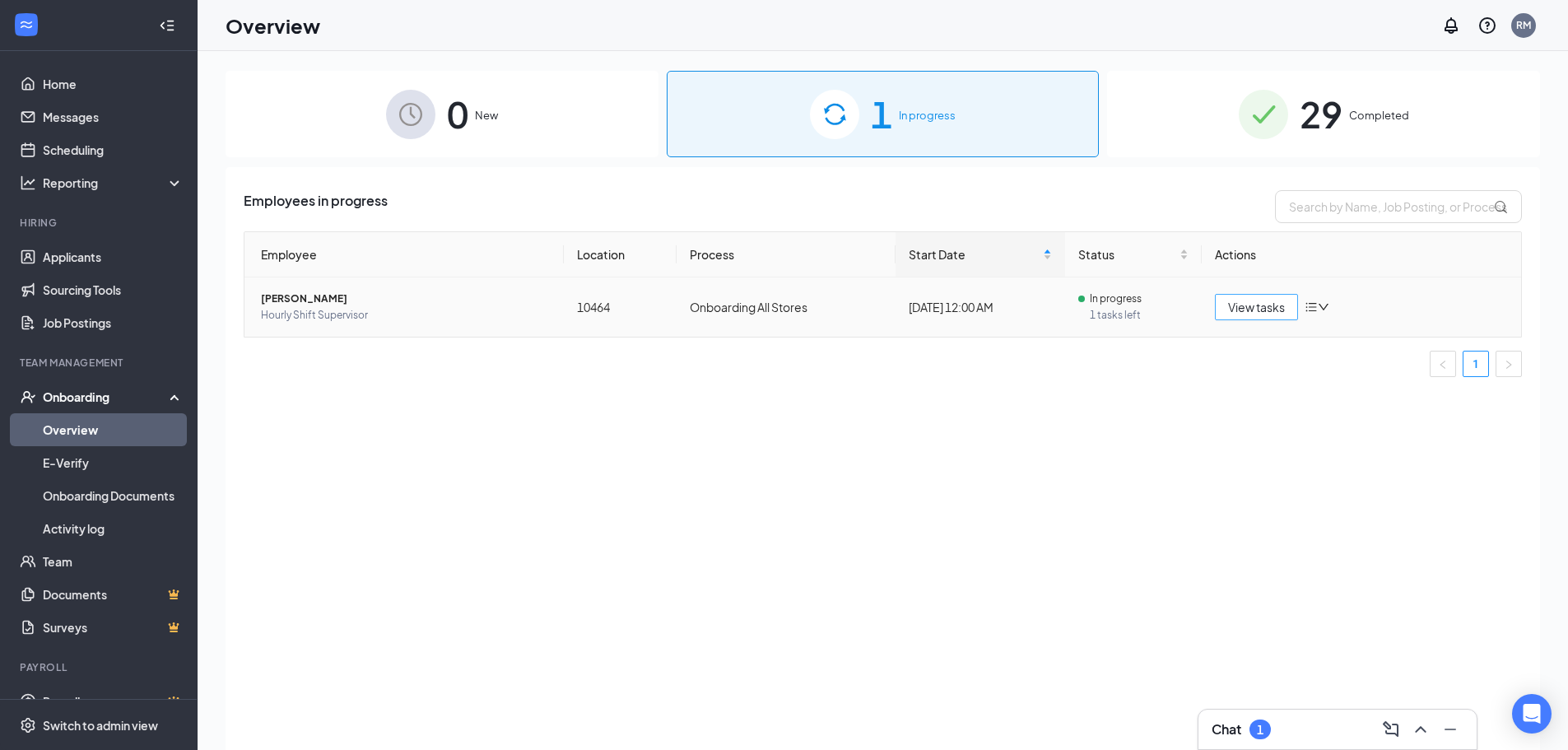
click at [1246, 311] on span "View tasks" at bounding box center [1256, 307] width 56 height 18
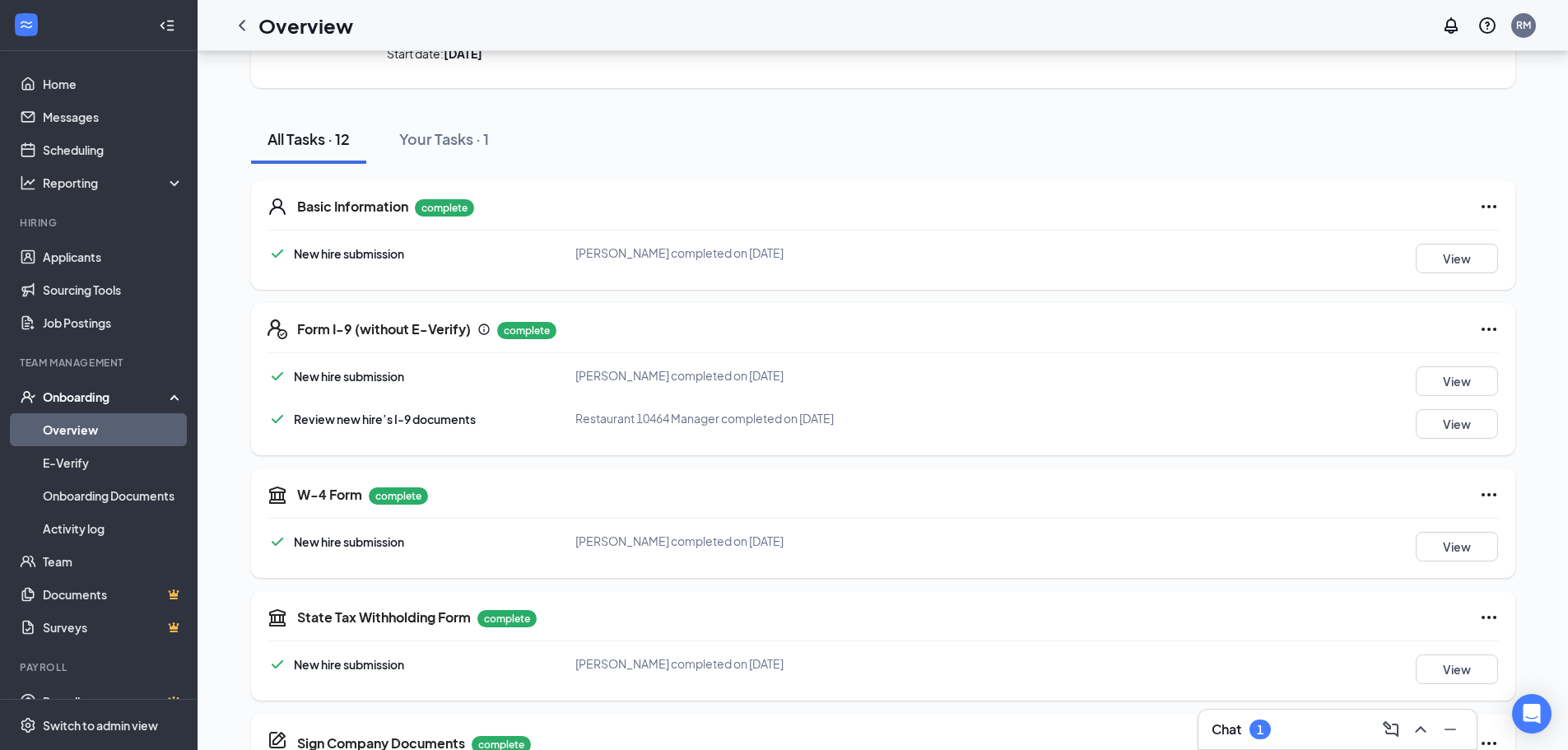
scroll to position [125, 0]
click at [1450, 270] on button "View" at bounding box center [1456, 260] width 83 height 30
